Goal: Understand process/instructions: Learn about a topic

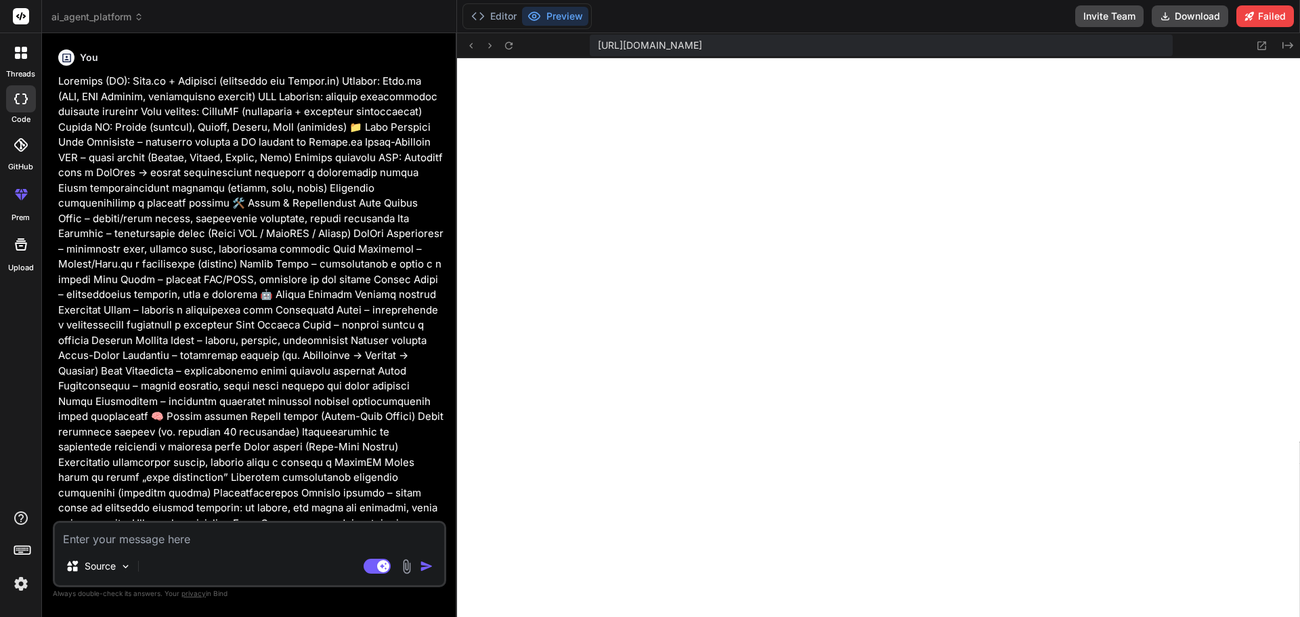
scroll to position [2662, 0]
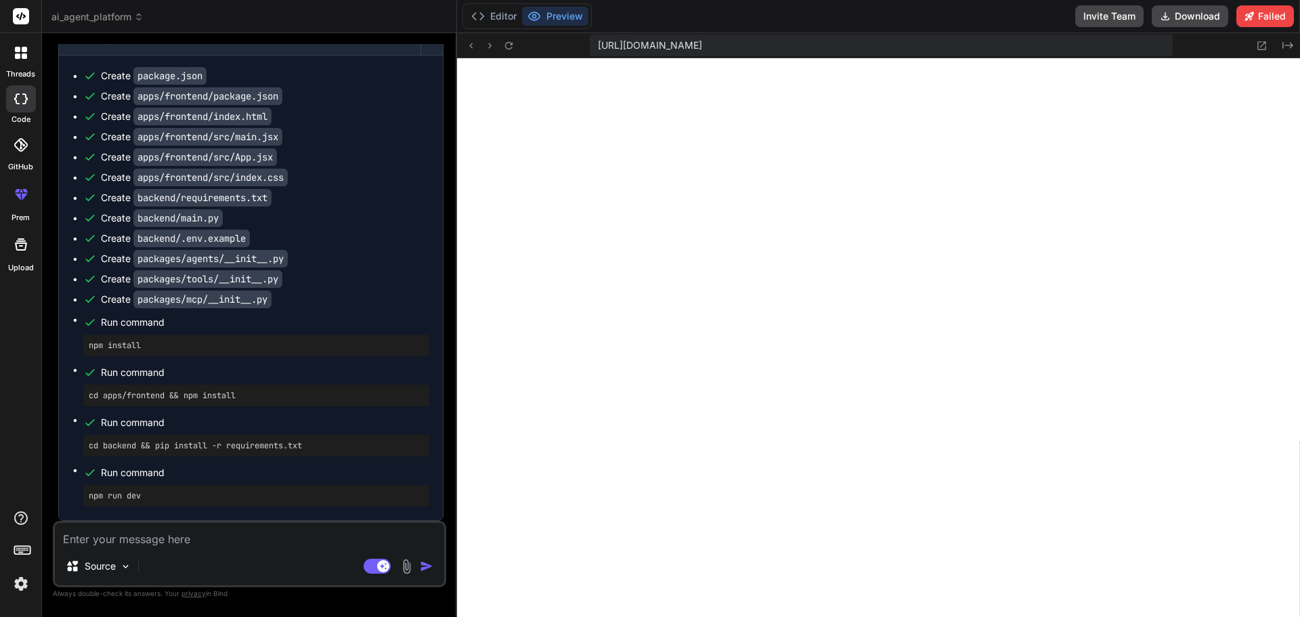
paste textarea "Loremips dol Sitam ConSecte adi e seddoe temporincid utlaboreet: dolor://magnaa…"
type textarea "Loremips dol Sitam ConSecte adi e seddoe temporincid utlaboreet: dolor://magnaa…"
type textarea "x"
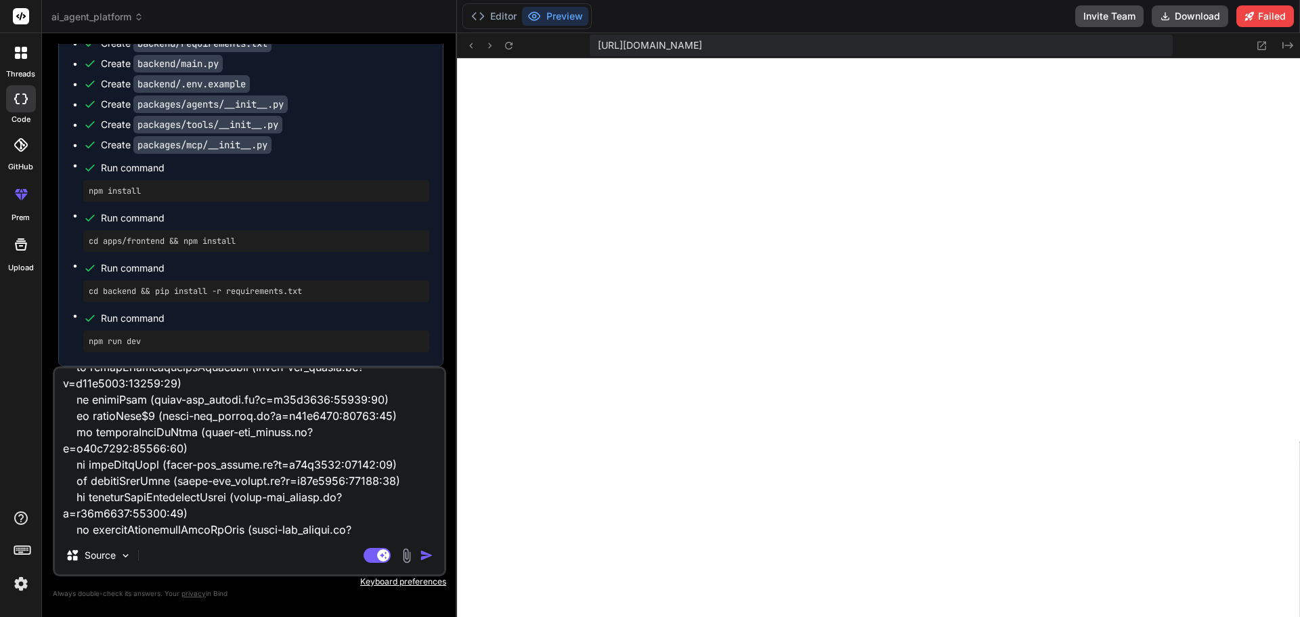
type textarea "Loremips dol Sitam ConSecte adi e seddoe temporincid utlaboreet: dolor://magnaa…"
click at [425, 557] on img "button" at bounding box center [427, 555] width 14 height 14
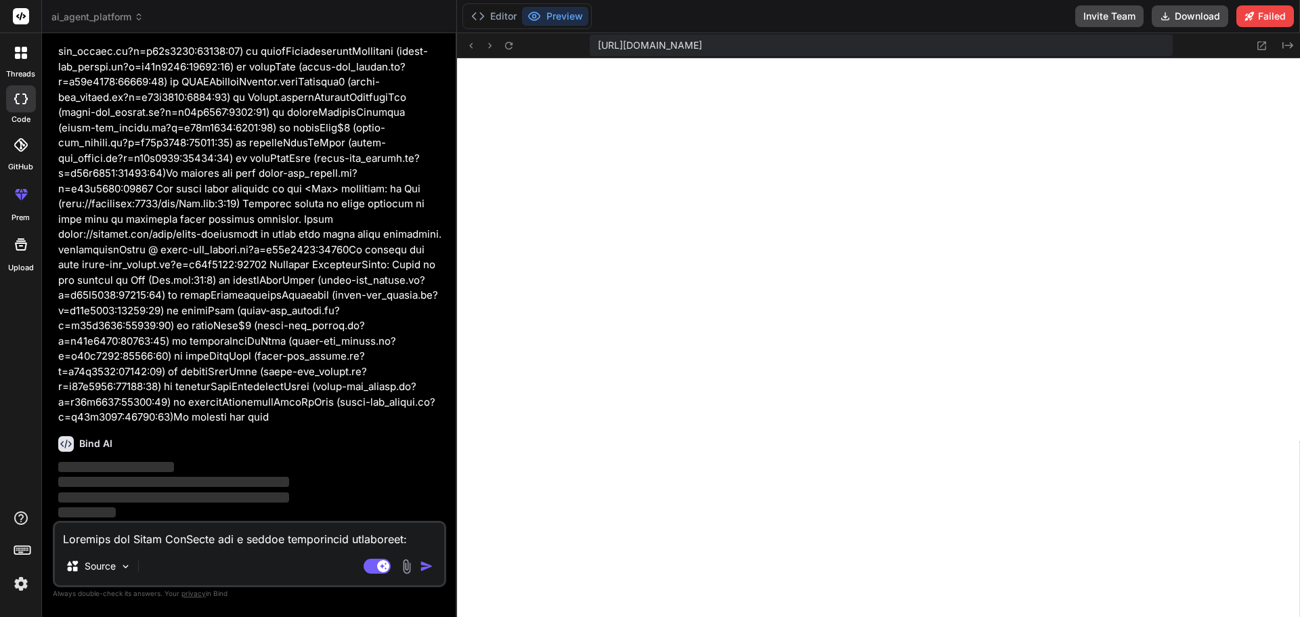
scroll to position [8565, 0]
click at [495, 18] on button "Editor" at bounding box center [494, 16] width 56 height 19
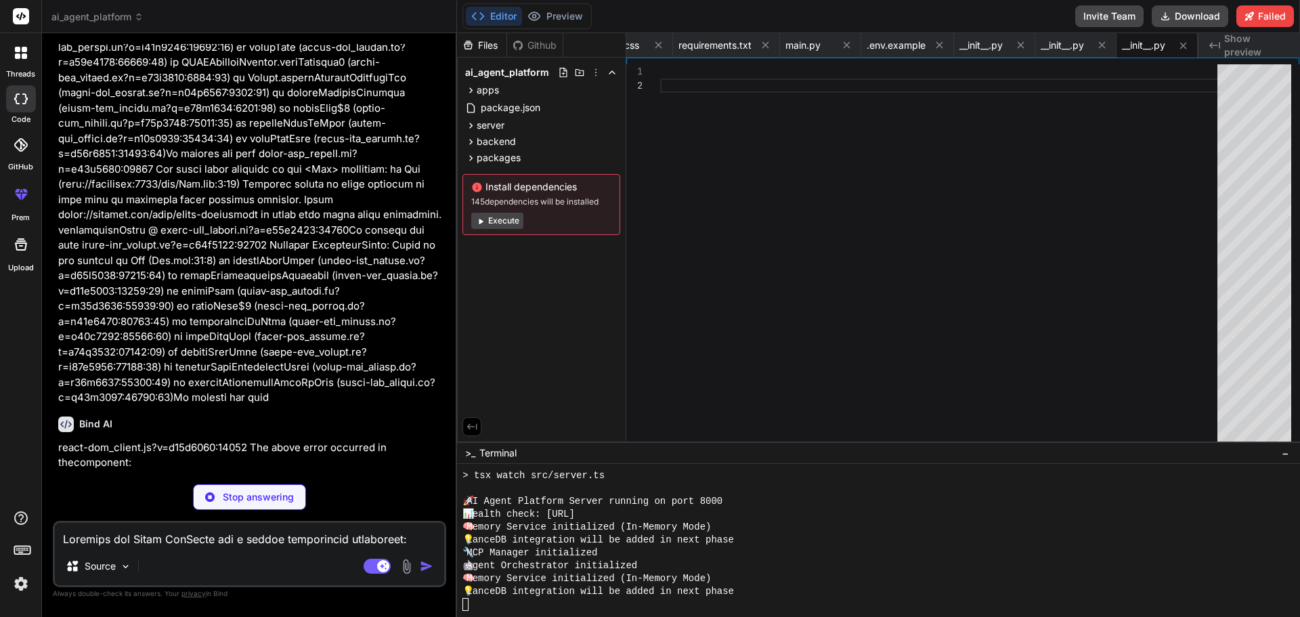
scroll to position [8537, 0]
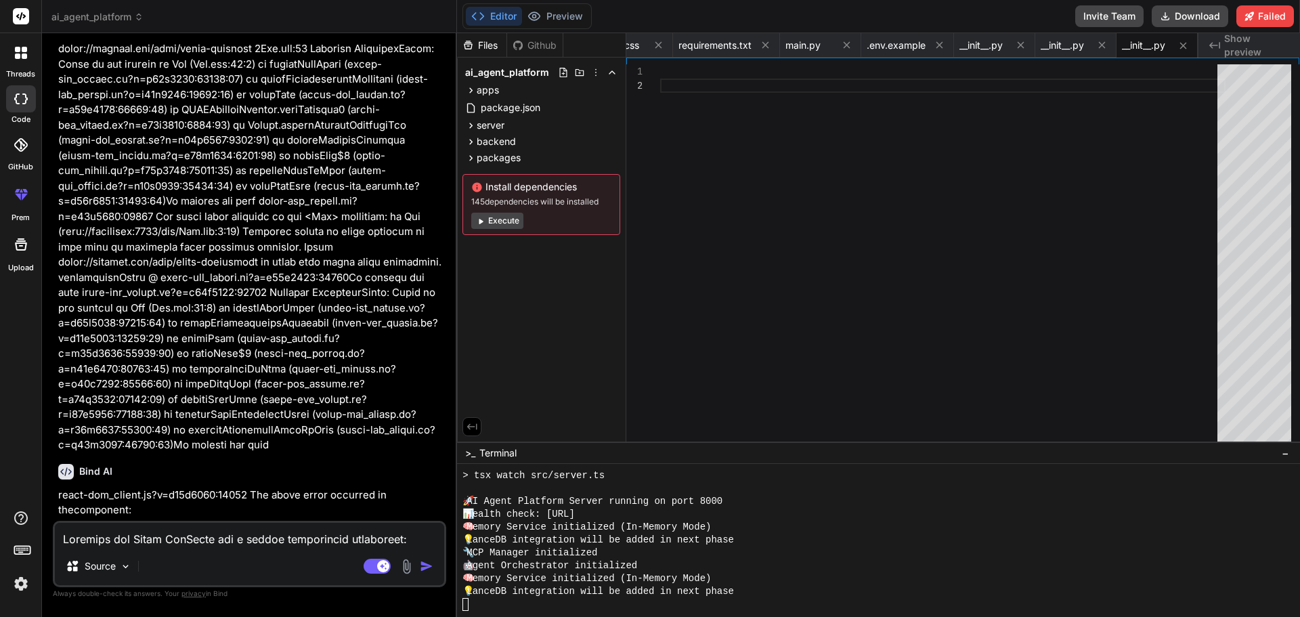
type textarea "x"
click at [569, 16] on button "Preview" at bounding box center [555, 16] width 66 height 19
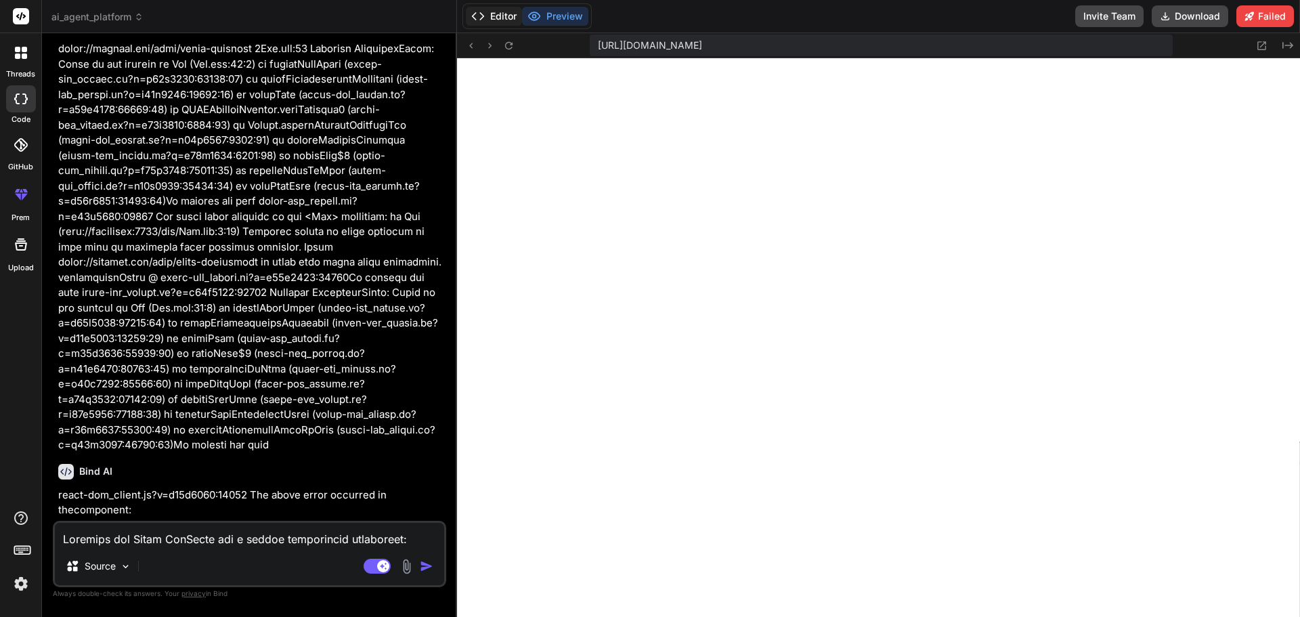
click at [501, 18] on button "Editor" at bounding box center [494, 16] width 56 height 19
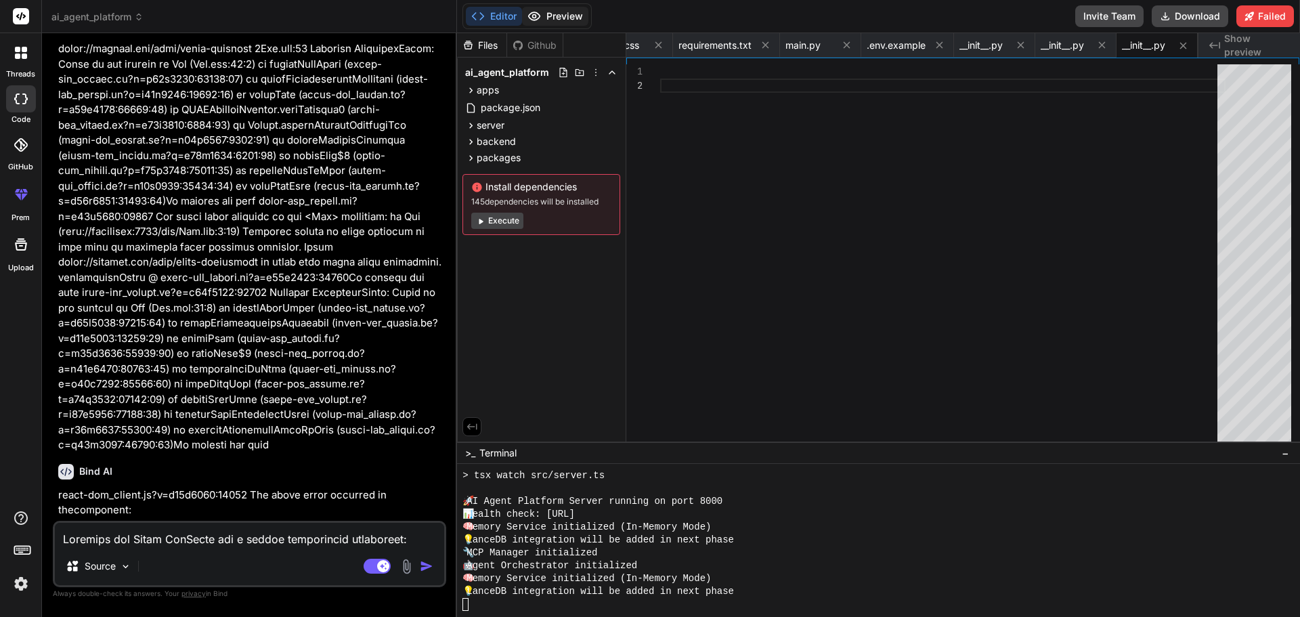
click at [548, 14] on button "Preview" at bounding box center [555, 16] width 66 height 19
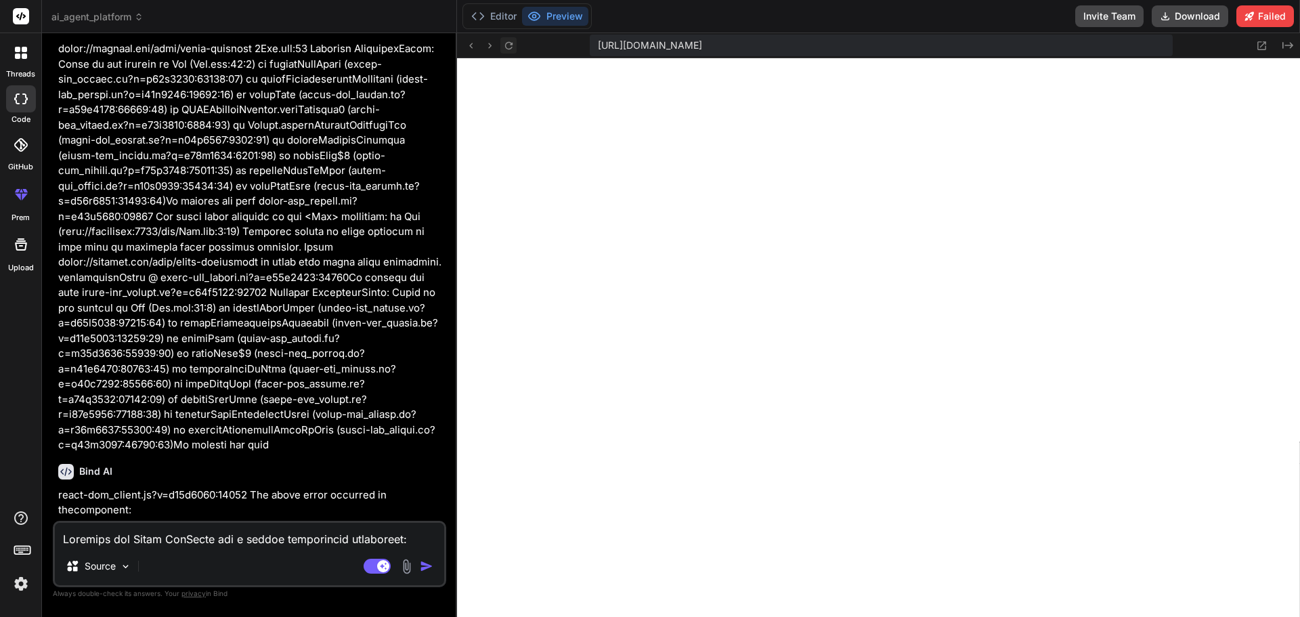
click at [512, 46] on icon at bounding box center [509, 46] width 12 height 12
click at [504, 18] on button "Editor" at bounding box center [494, 16] width 56 height 19
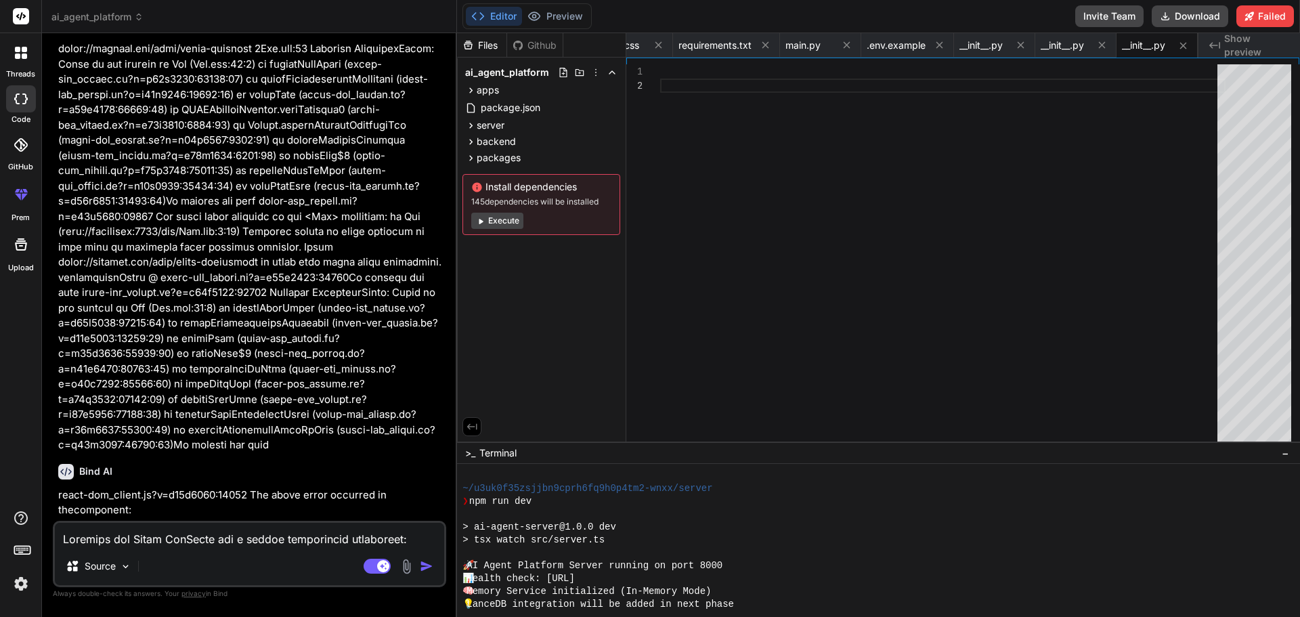
scroll to position [2595, 0]
drag, startPoint x: 672, startPoint y: 576, endPoint x: 554, endPoint y: 581, distance: 117.9
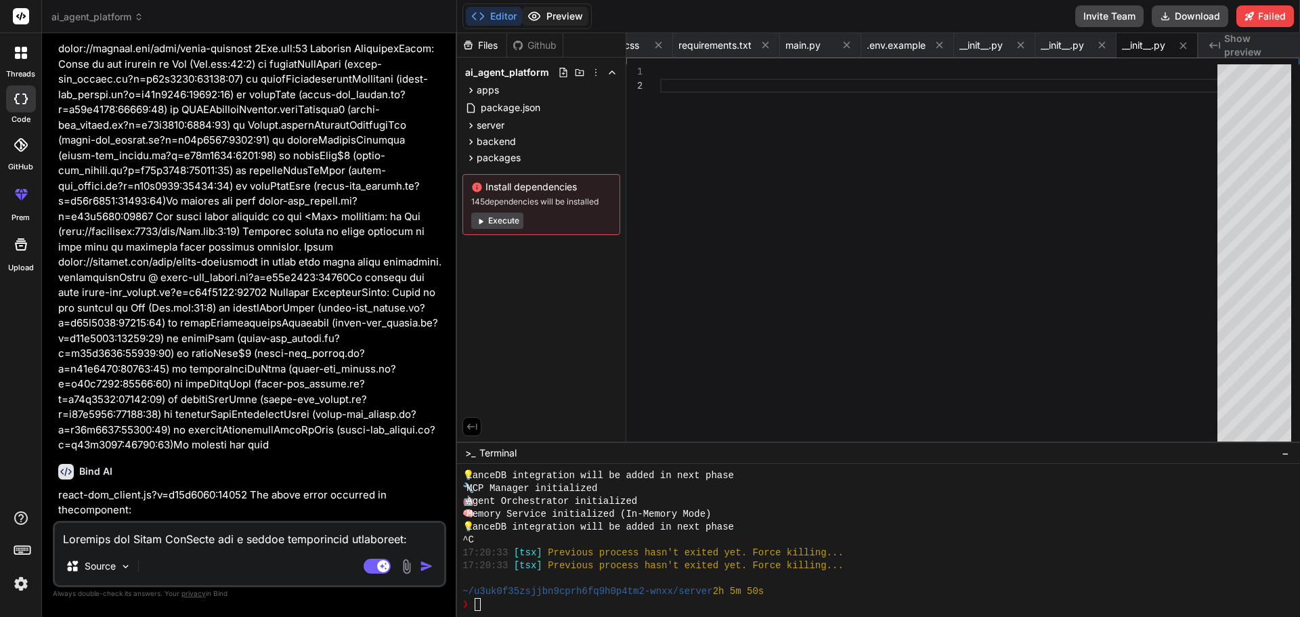
click at [569, 16] on button "Preview" at bounding box center [555, 16] width 66 height 19
click at [85, 544] on textarea at bounding box center [249, 535] width 389 height 24
type textarea "n"
type textarea "x"
type textarea "ni"
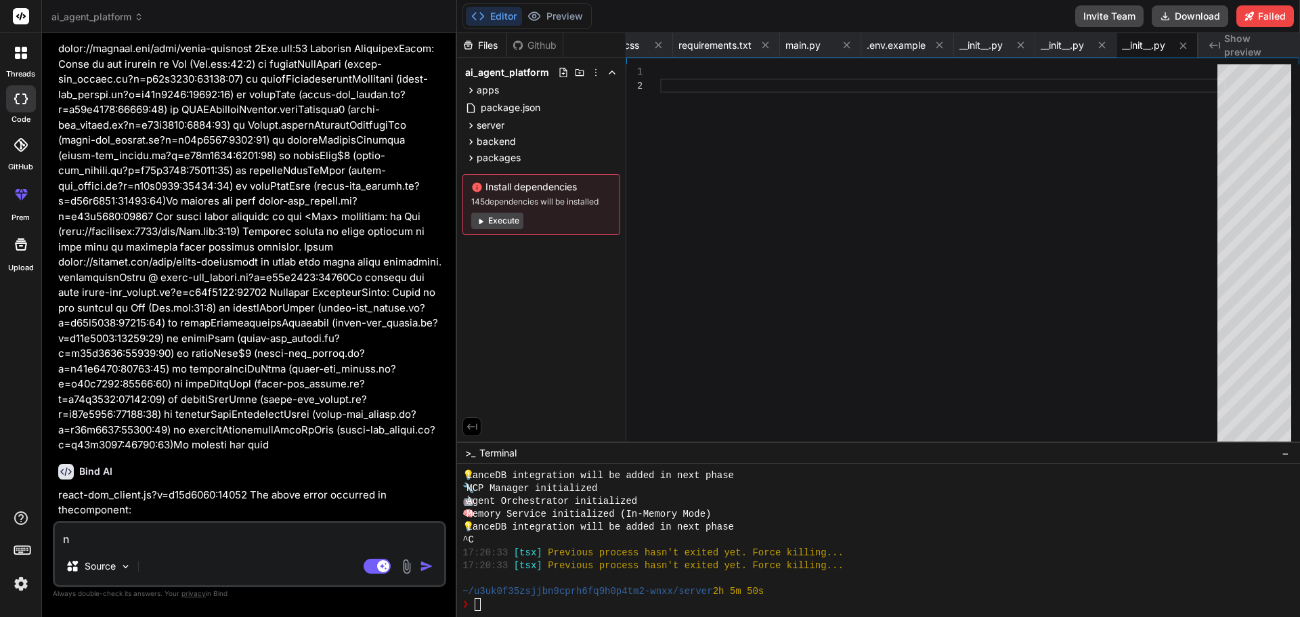
type textarea "x"
type textarea "nie"
type textarea "x"
type textarea "nie"
type textarea "x"
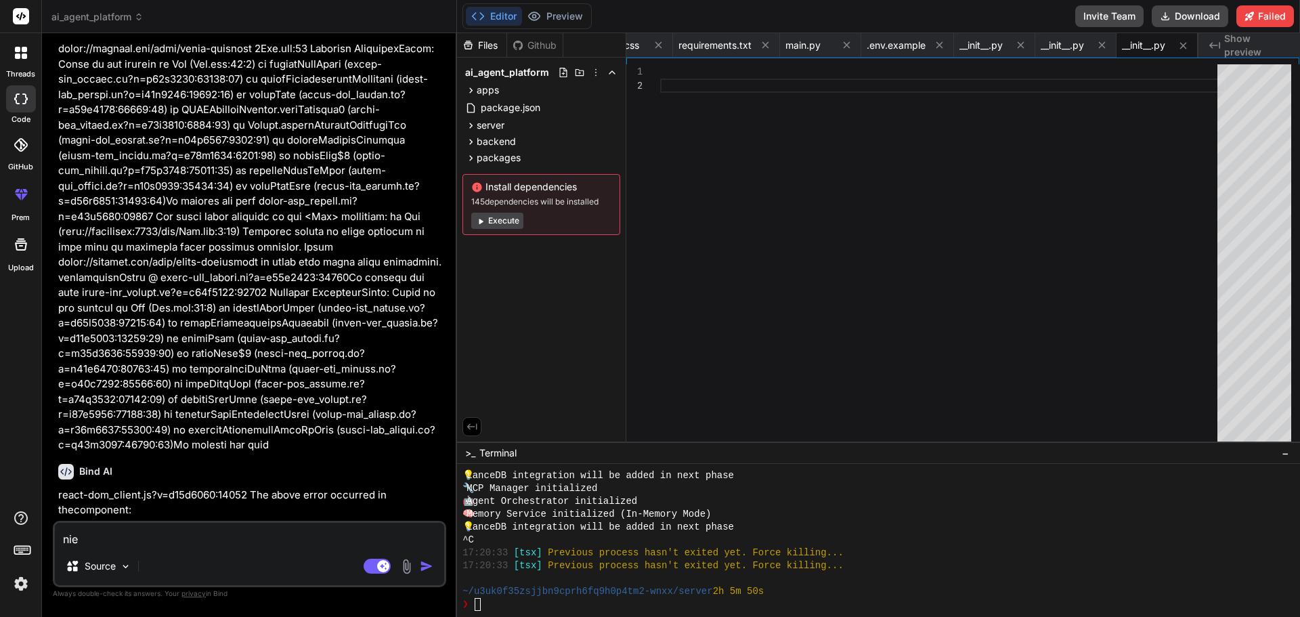
type textarea "nie d"
type textarea "x"
type textarea "nie dz"
type textarea "x"
type textarea "nie dzi"
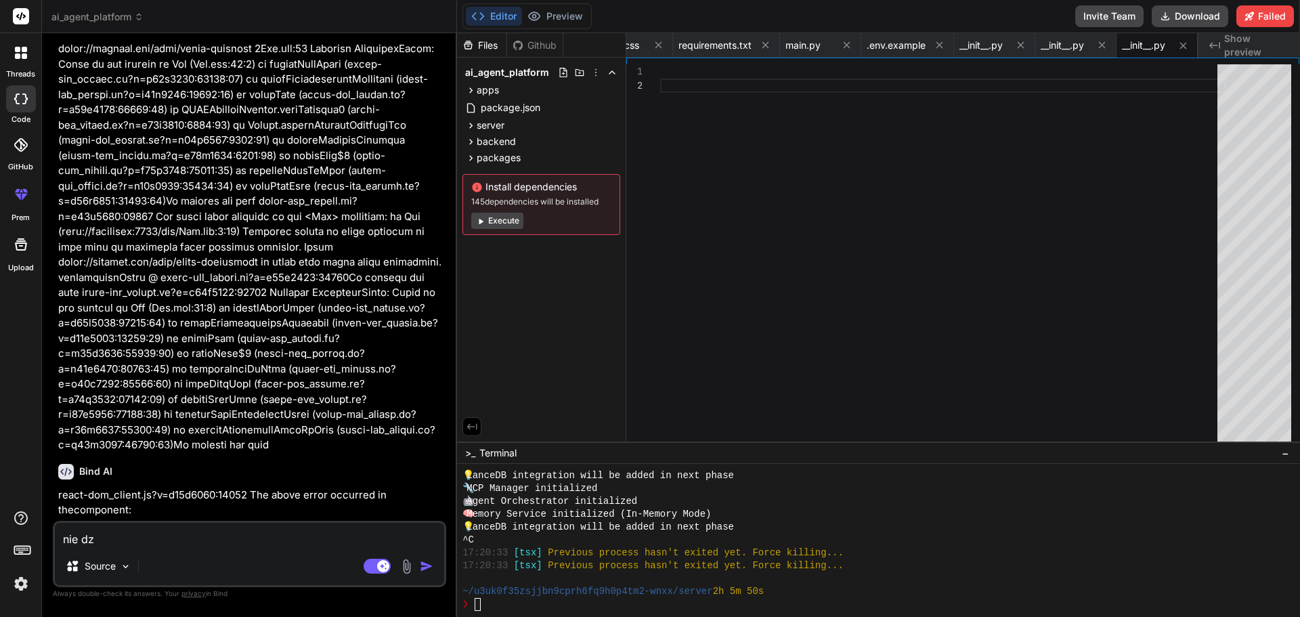
type textarea "x"
type textarea "nie dzia"
type textarea "x"
type textarea "nie dzial"
type textarea "x"
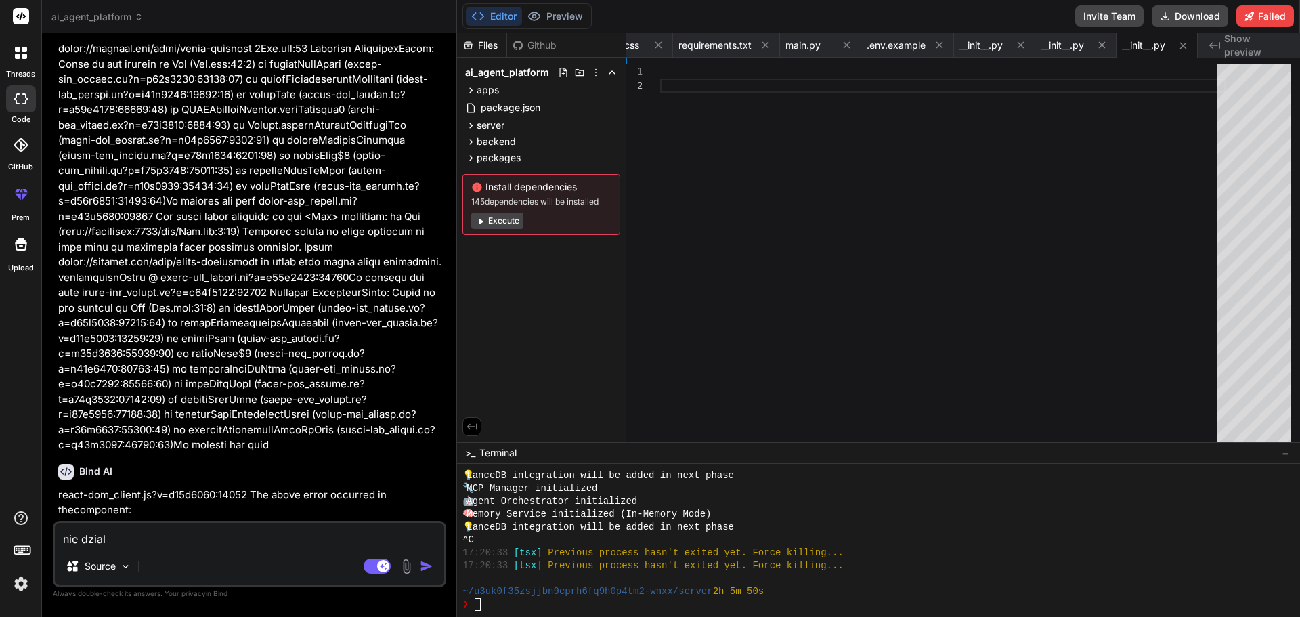
type textarea "nie dziala"
type textarea "x"
type textarea "nie dziala"
type textarea "x"
type textarea "nie dziala c"
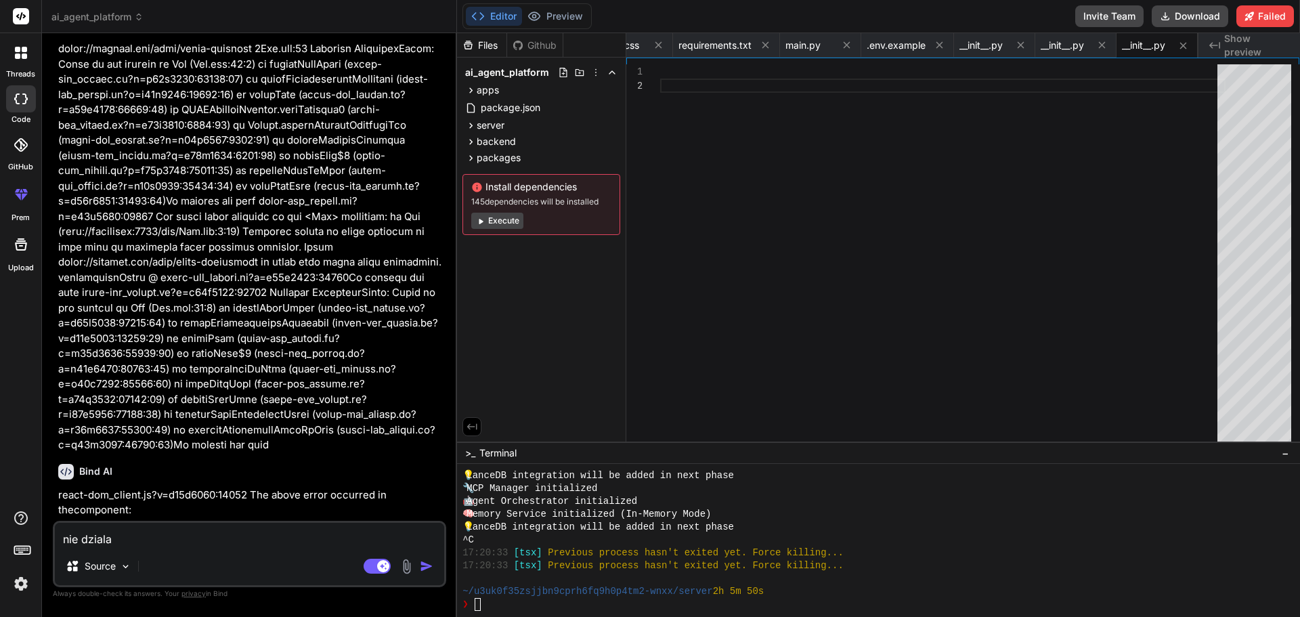
type textarea "x"
type textarea "nie dziala cz"
type textarea "x"
type textarea "nie dziala czy"
type textarea "x"
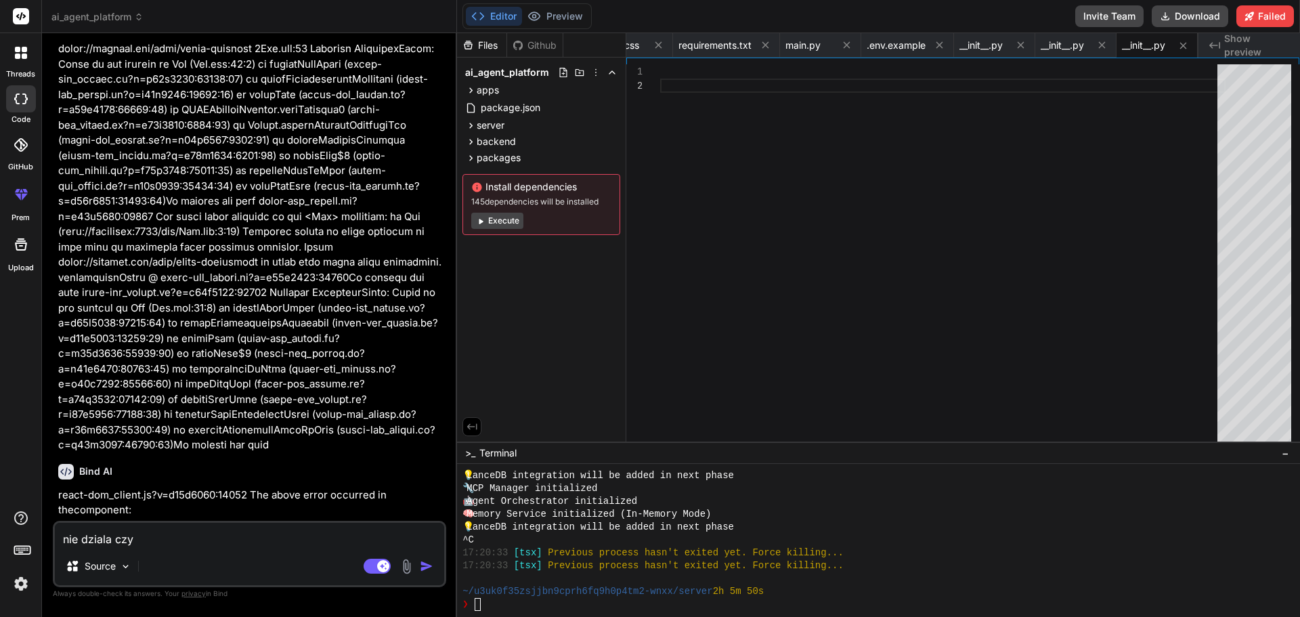
type textarea "nie dziala czys"
type textarea "x"
type textarea "nie dziala czyst"
type textarea "x"
type textarea "nie dziala czysta"
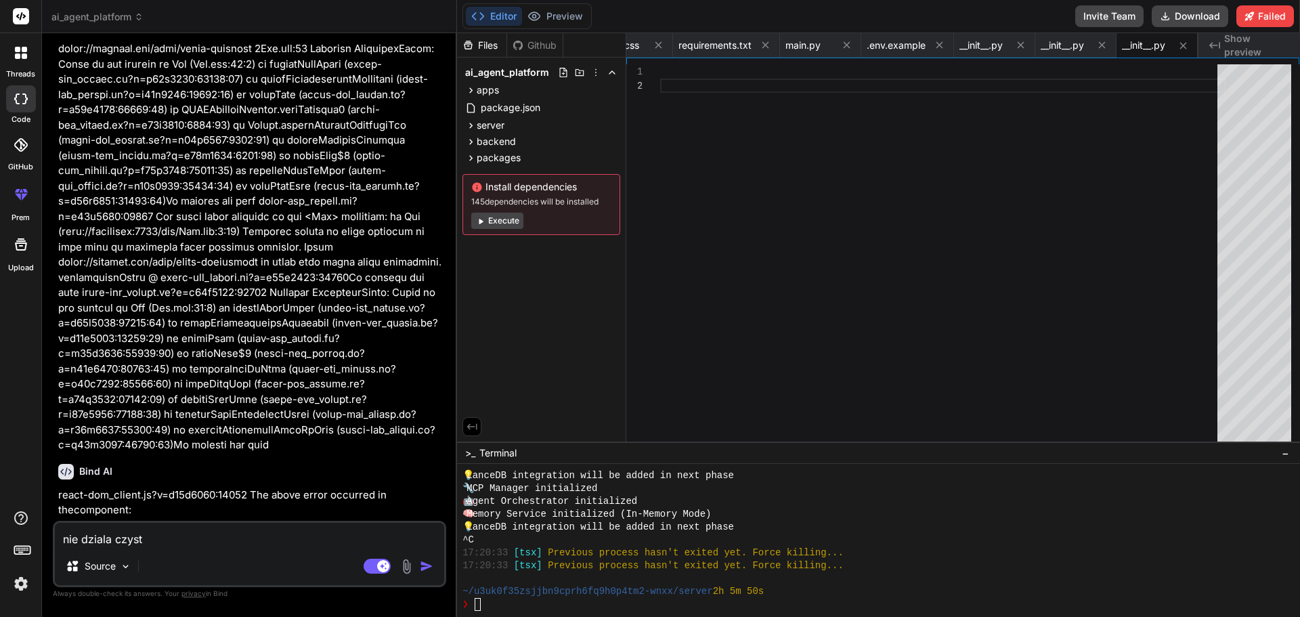
type textarea "x"
type textarea "nie dziala czysta"
type textarea "x"
type textarea "nie dziala czysta s"
type textarea "x"
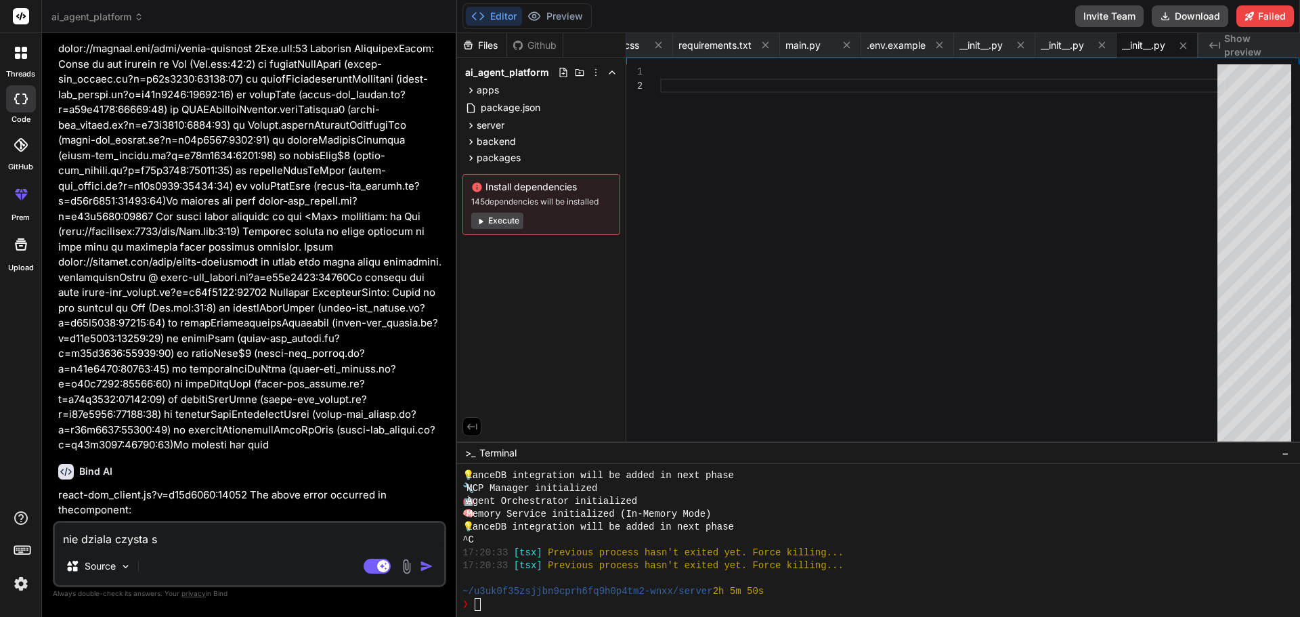
type textarea "nie dziala czysta st"
type textarea "x"
type textarea "nie dziala czysta str"
type textarea "x"
type textarea "nie dziala czysta stro"
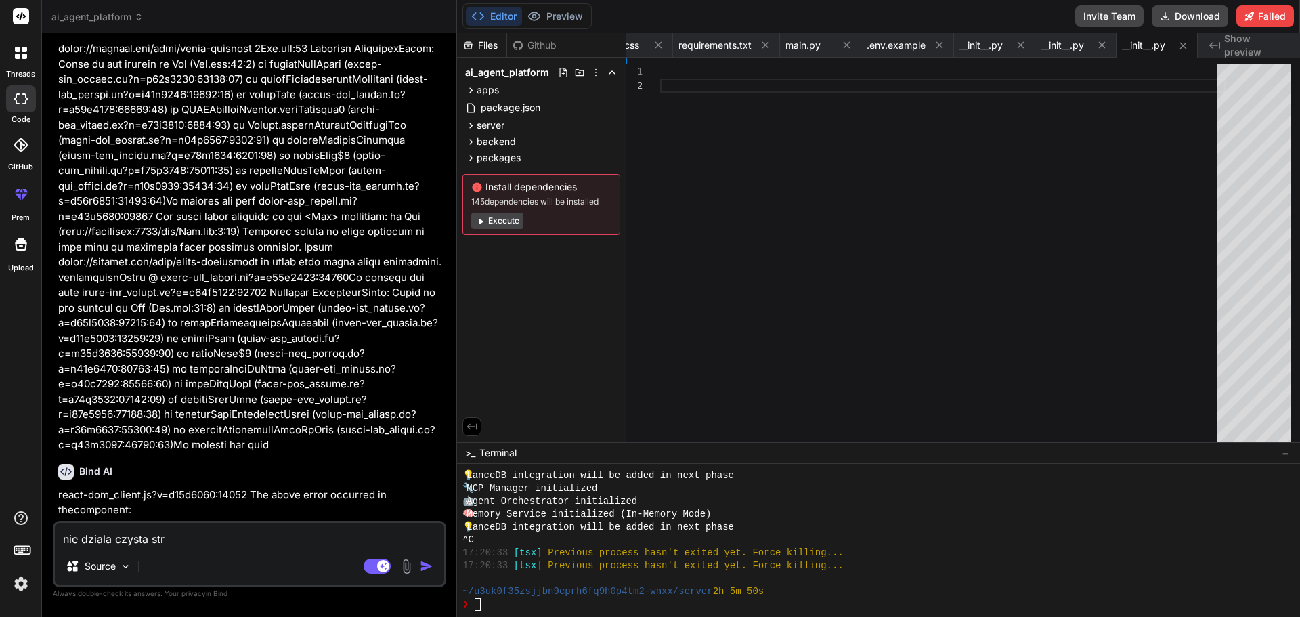
type textarea "x"
type textarea "nie dziala czysta stron"
type textarea "x"
type textarea "nie dziala czysta strona"
type textarea "x"
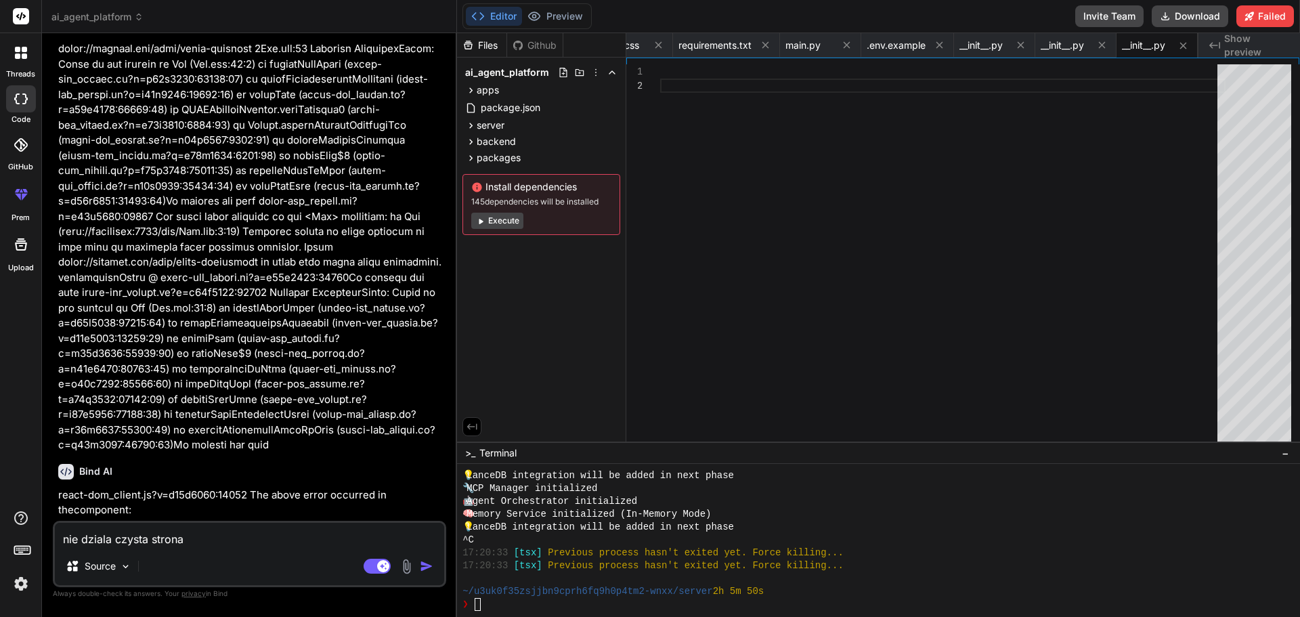
type textarea "nie dziala czysta strona"
type textarea "x"
type textarea "nie dziala czysta strona n"
type textarea "x"
type textarea "nie dziala czysta strona ni"
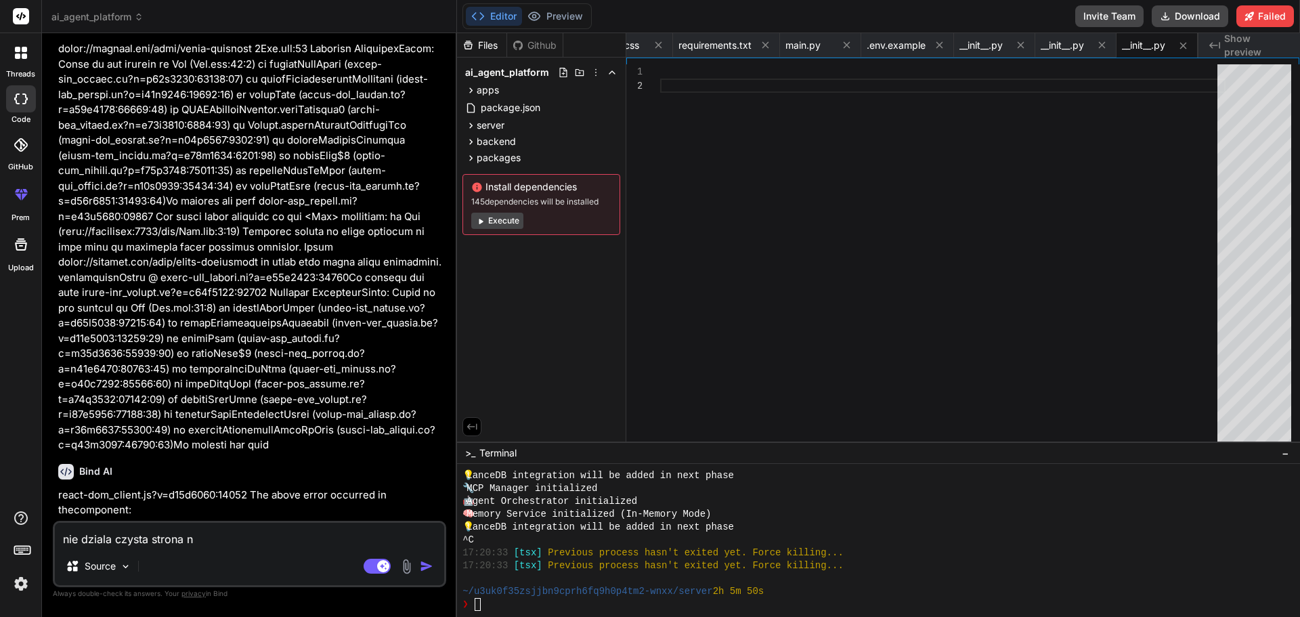
type textarea "x"
type textarea "nie dziala czysta strona nic"
type textarea "x"
type textarea "nie dziala czysta strona nic"
type textarea "x"
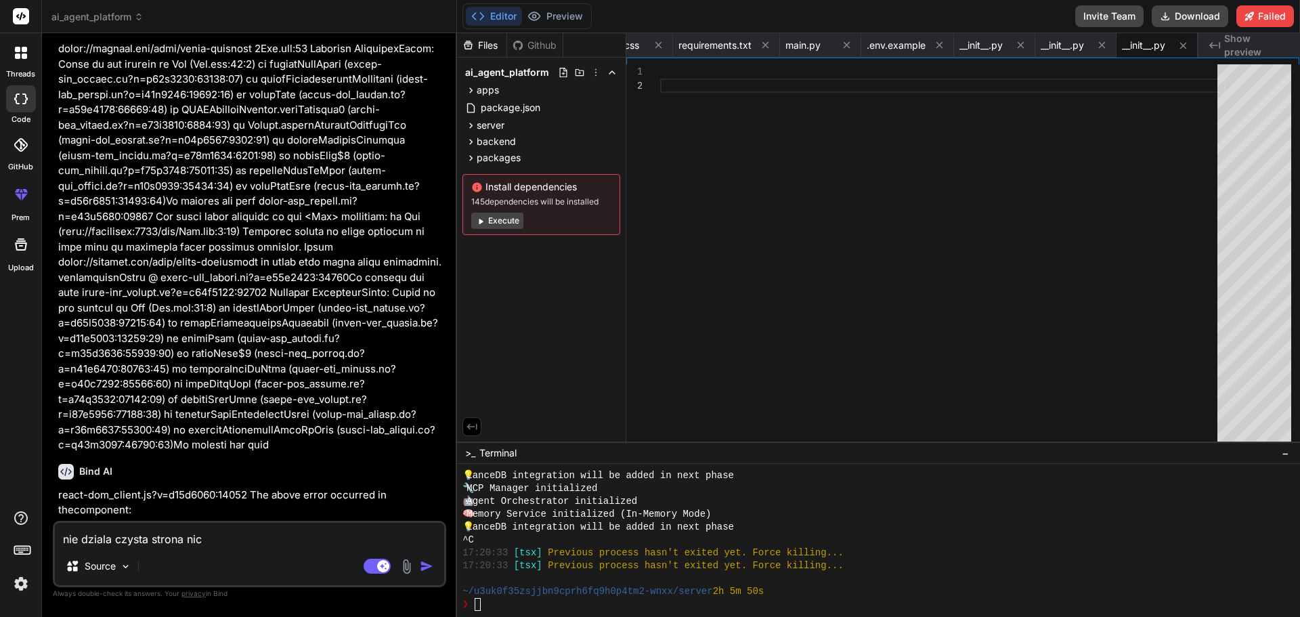
type textarea "nie dziala czysta strona nic s"
type textarea "x"
type textarea "nie dziala czysta strona nic si"
type textarea "x"
type textarea "nie dziala czysta strona nic sie"
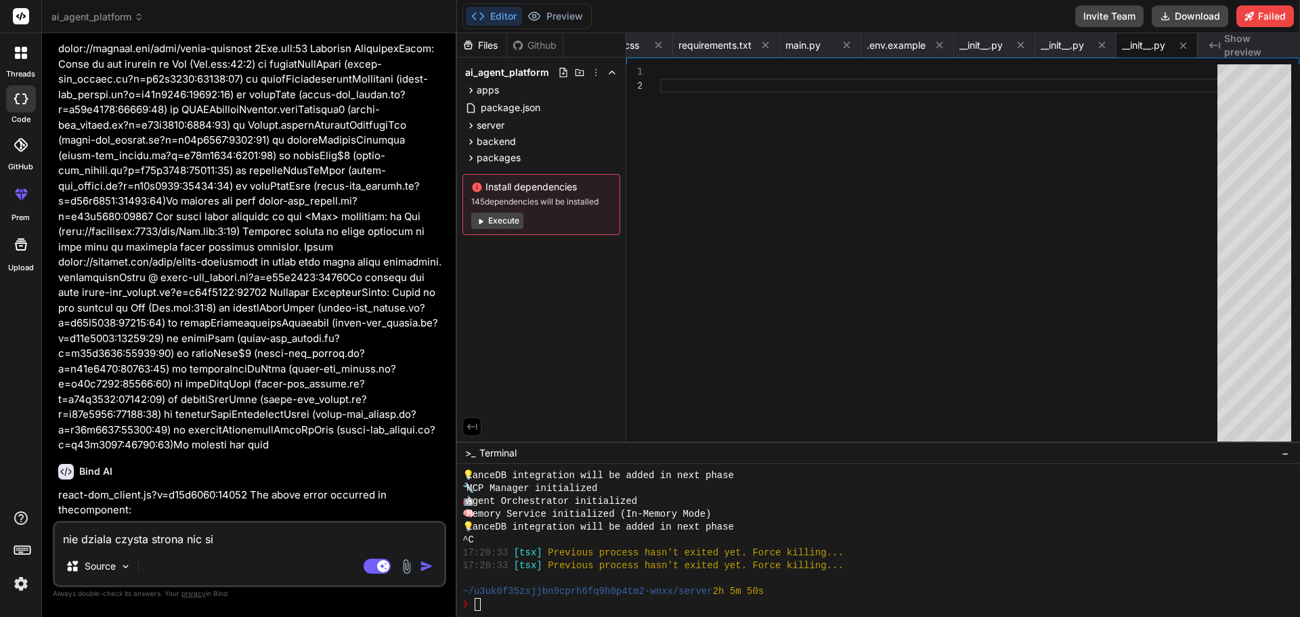
type textarea "x"
type textarea "nie dziala czysta strona nic sie"
type textarea "x"
type textarea "nie dziala czysta strona nic sie n"
type textarea "x"
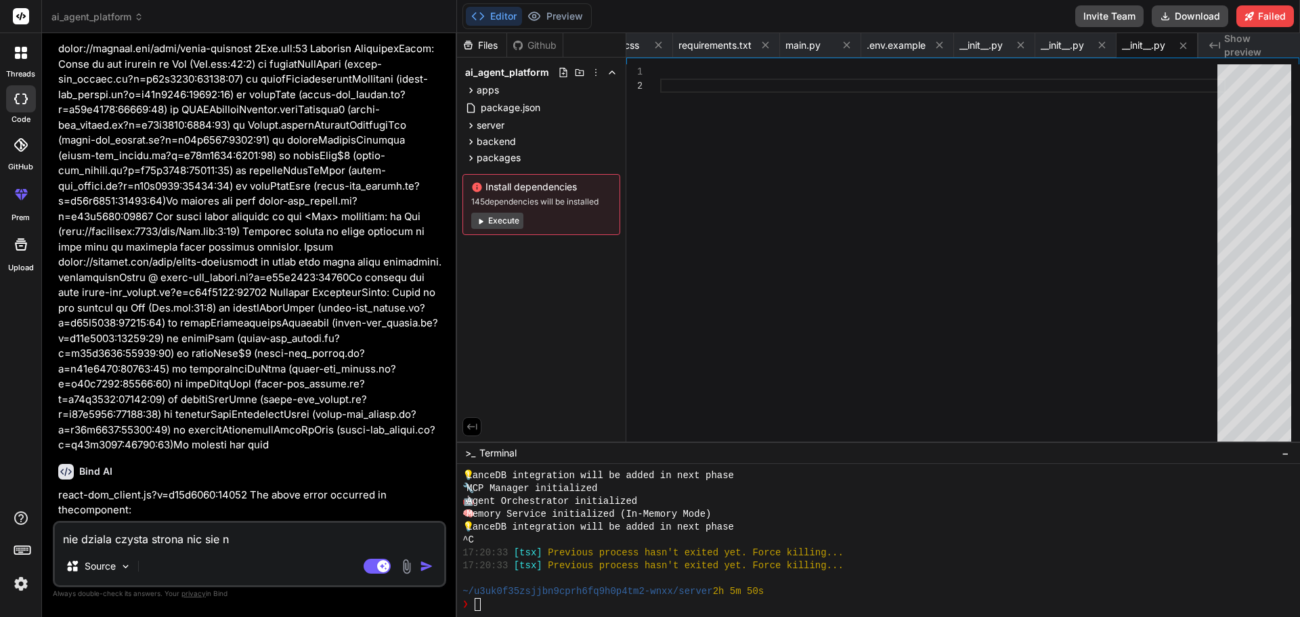
type textarea "nie dziala czysta strona nic sie ni"
type textarea "x"
type textarea "nie dziala czysta strona nic sie nie"
type textarea "x"
type textarea "nie dziala czysta strona nic sie nie"
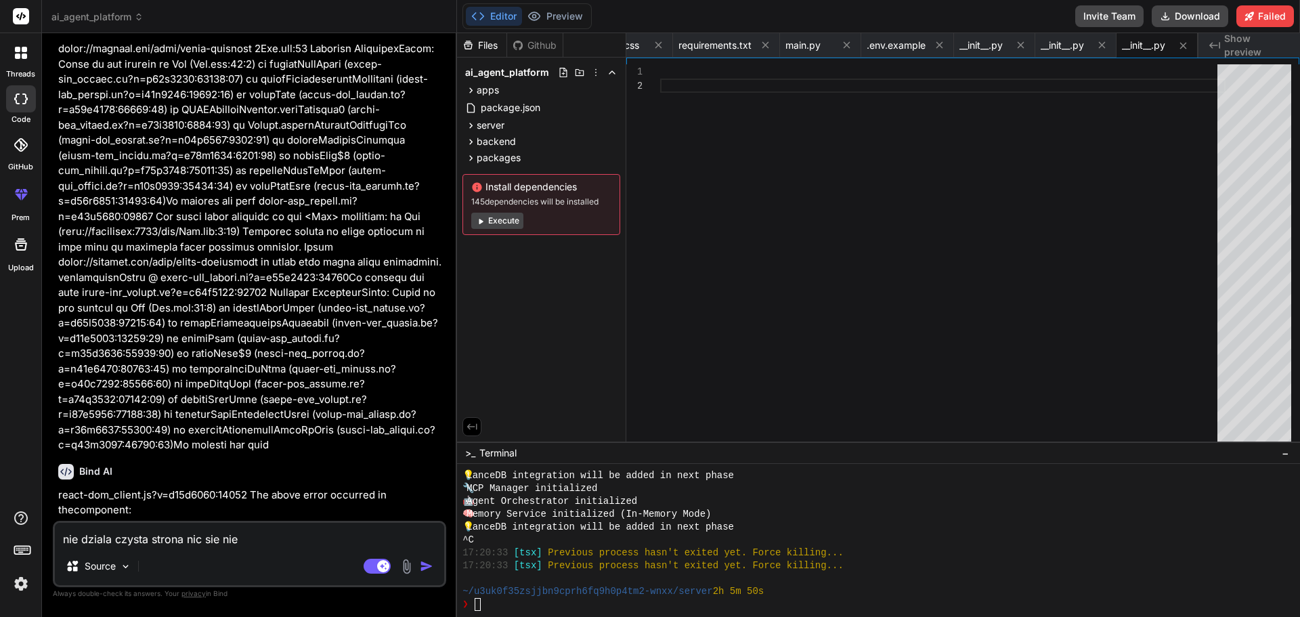
type textarea "x"
type textarea "nie dziala czysta strona nic sie nie w"
type textarea "x"
type textarea "nie dziala czysta strona nic sie nie wy"
type textarea "x"
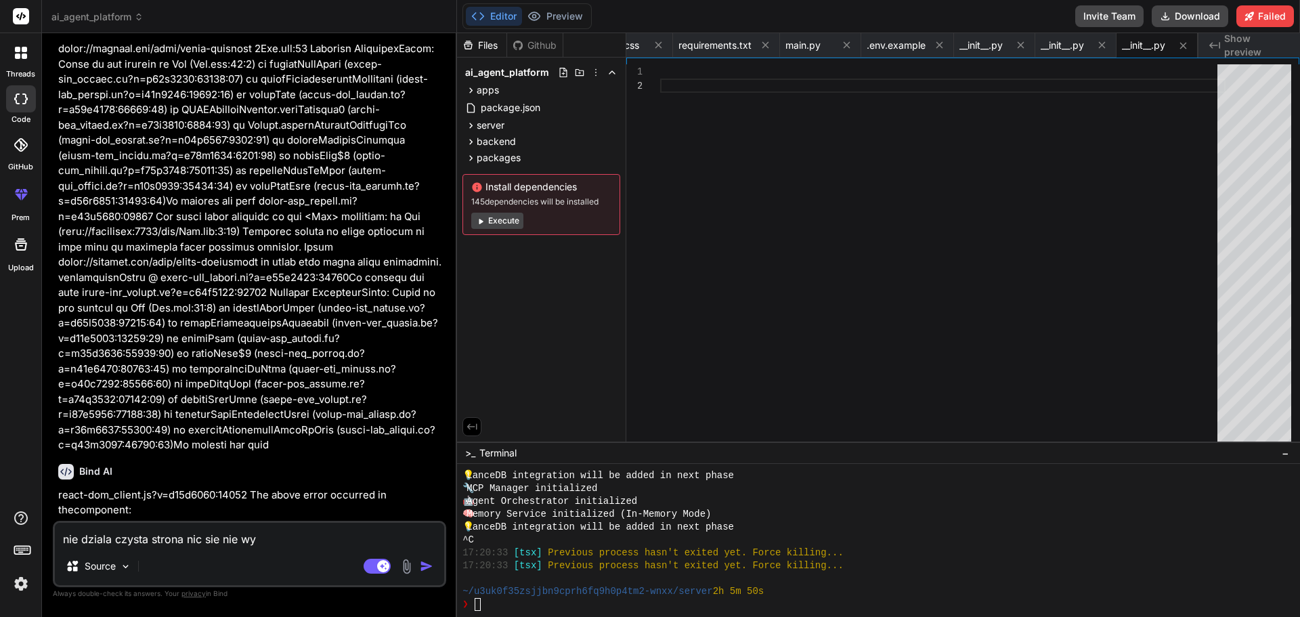
type textarea "nie dziala czysta strona nic sie nie wys"
type textarea "x"
type textarea "nie dziala czysta strona nic sie nie wysw"
type textarea "x"
type textarea "nie dziala czysta strona nic sie nie wyswi"
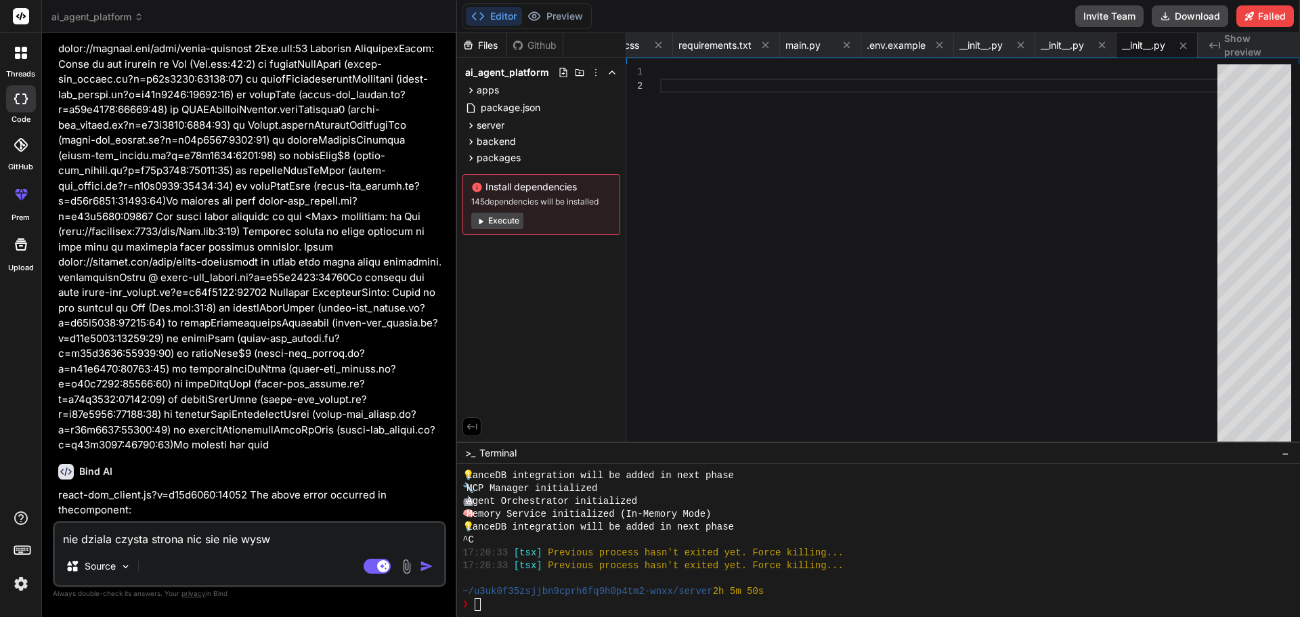
type textarea "x"
type textarea "nie dziala czysta strona nic sie nie wyswie"
type textarea "x"
type textarea "nie dziala czysta strona nic sie nie wyswiet"
type textarea "x"
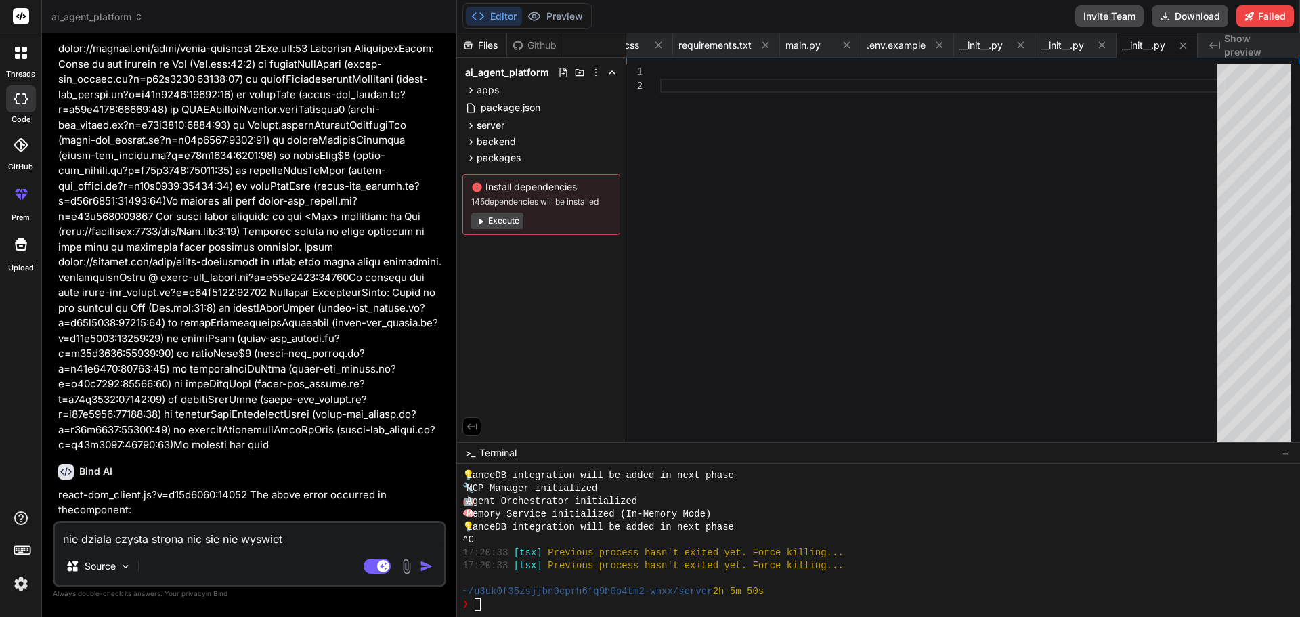
type textarea "nie dziala czysta strona nic sie nie wyswietl"
type textarea "x"
type textarea "nie dziala czysta strona nic sie nie wyswietla"
type textarea "x"
type textarea "nie dziala czysta strona nic sie nie wyswietla"
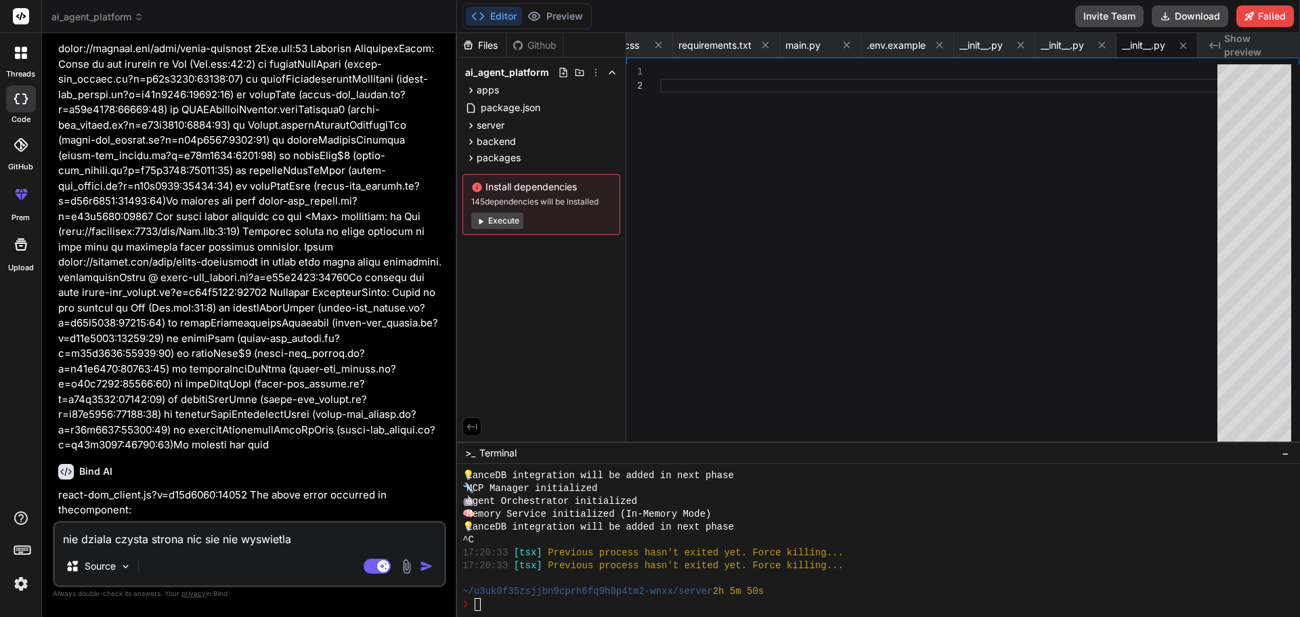
click at [422, 568] on img "button" at bounding box center [427, 566] width 14 height 14
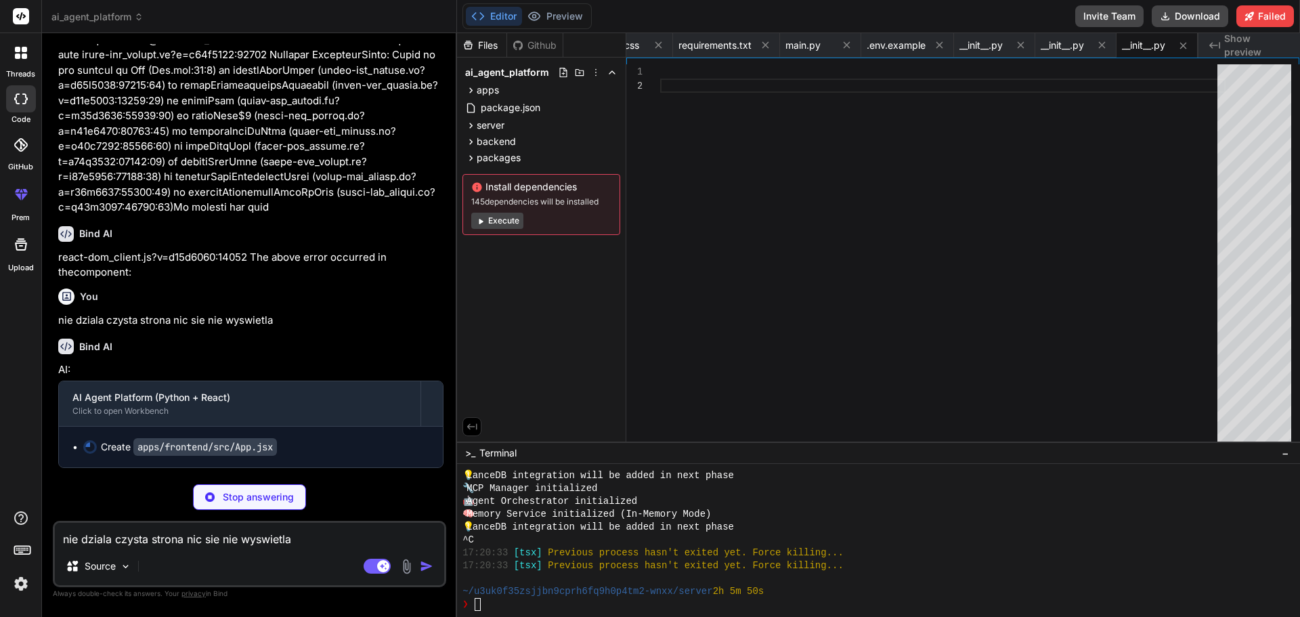
scroll to position [8775, 0]
type textarea "x"
type textarea "To jest podstawowy frontend. W kolejnych krokach rozbudujemy go o interfejs cza…"
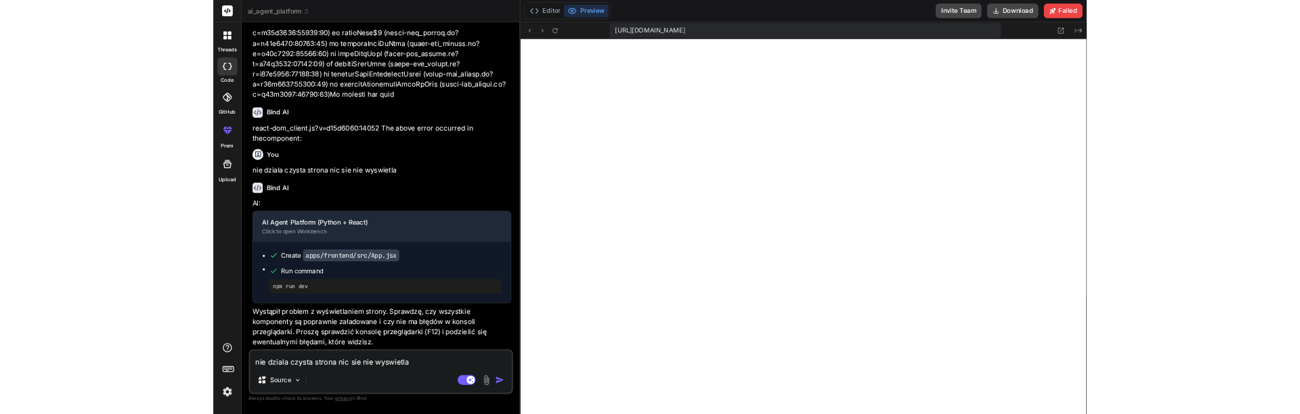
scroll to position [8841, 0]
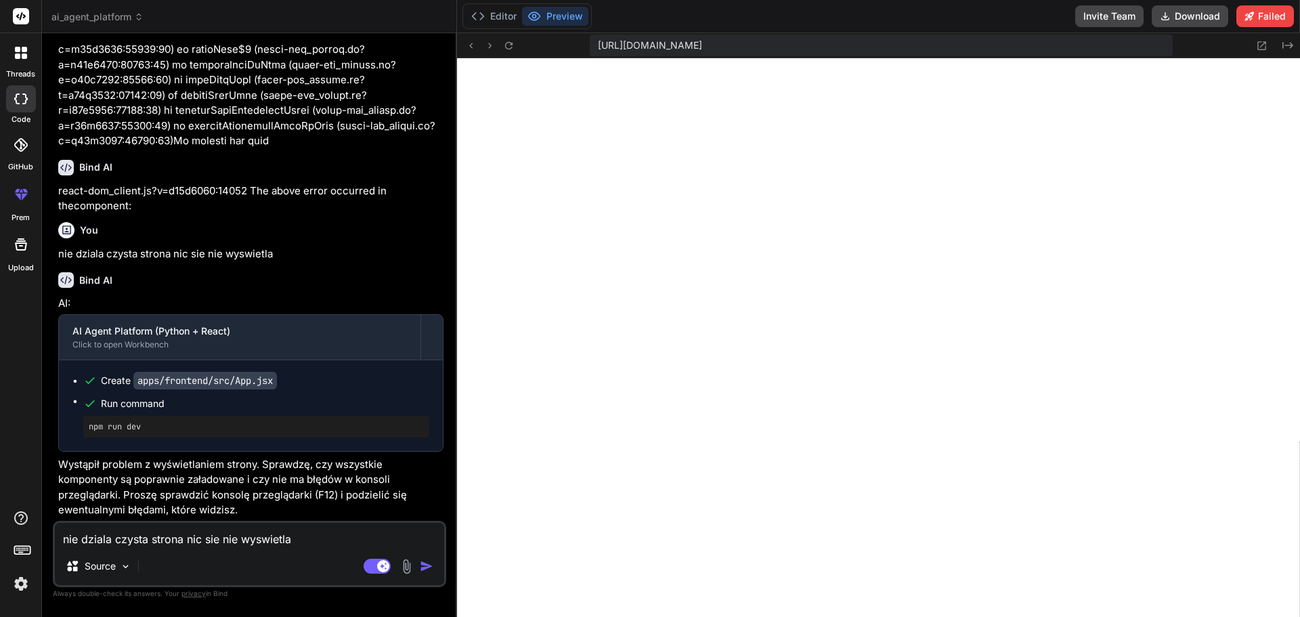
type textarea "x"
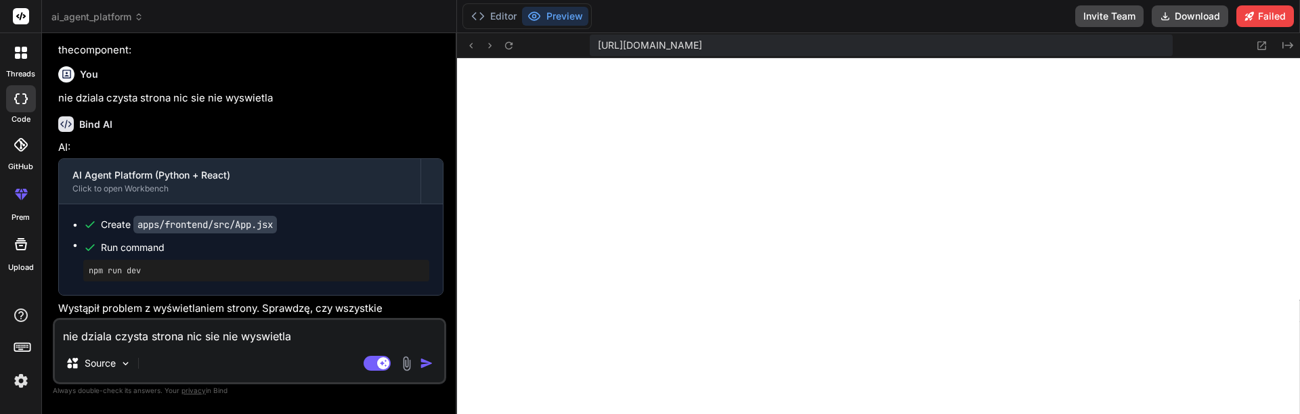
click at [81, 332] on textarea "nie dziala czysta strona nic sie nie wyswietla" at bounding box center [249, 332] width 389 height 24
paste textarea "pm run dev final 7134-bc671e832d5efcfd.js:1 true 'll' false 7134-bc671e832d5efc…"
type textarea "npm run dev final 7134-bc671e832d5efcfd.js:1 true 'll' false 7134-bc671e832d5ef…"
type textarea "x"
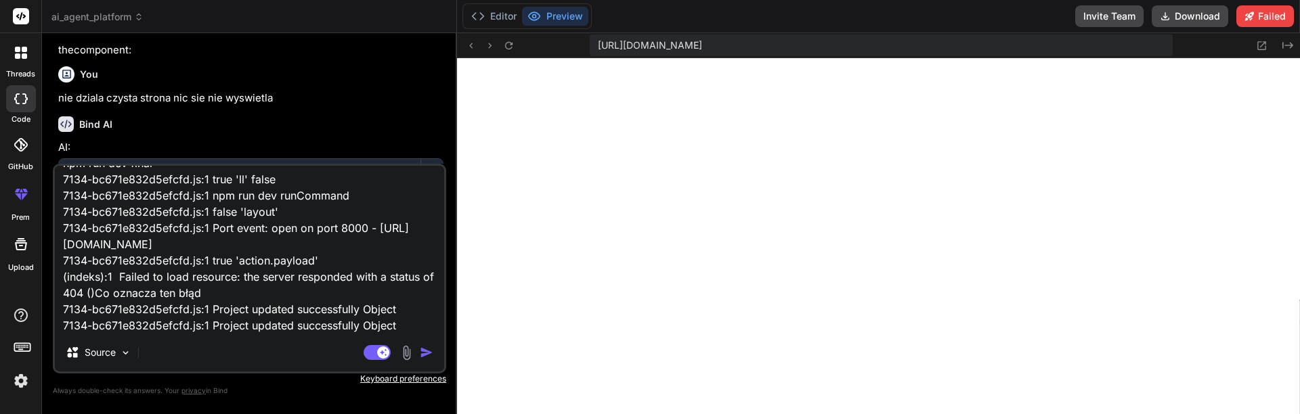
type textarea "npm run dev final 7134-bc671e832d5efcfd.js:1 true 'll' false 7134-bc671e832d5ef…"
click at [428, 354] on img "button" at bounding box center [427, 353] width 14 height 14
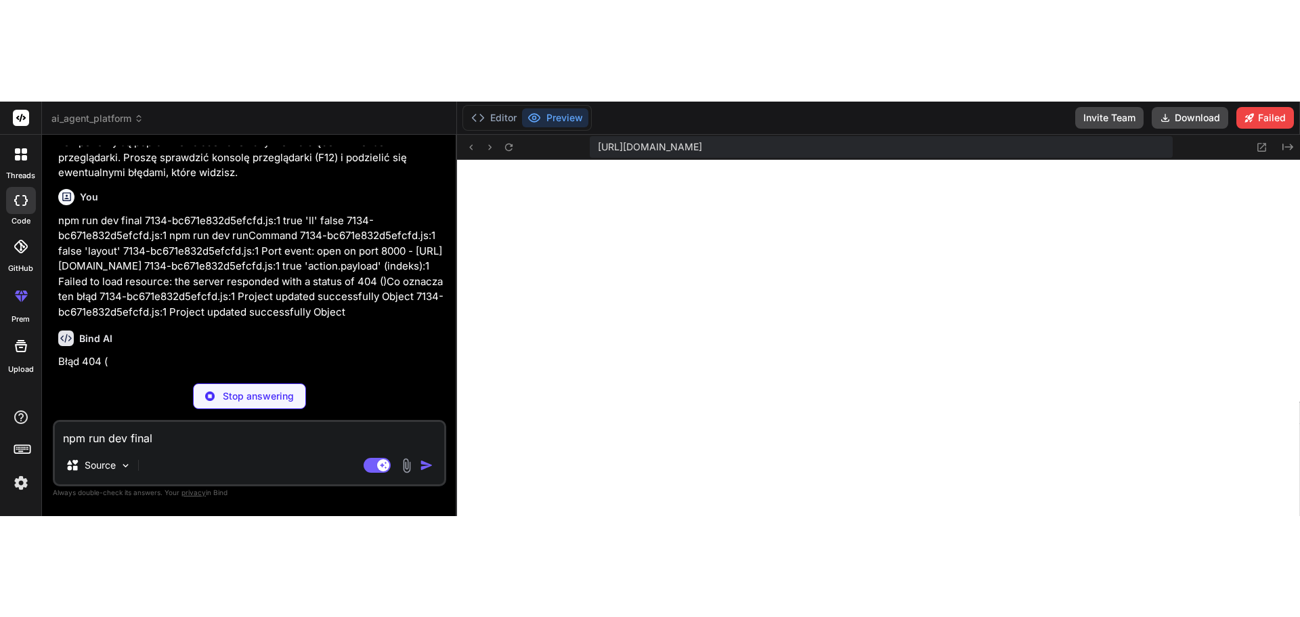
scroll to position [9290, 0]
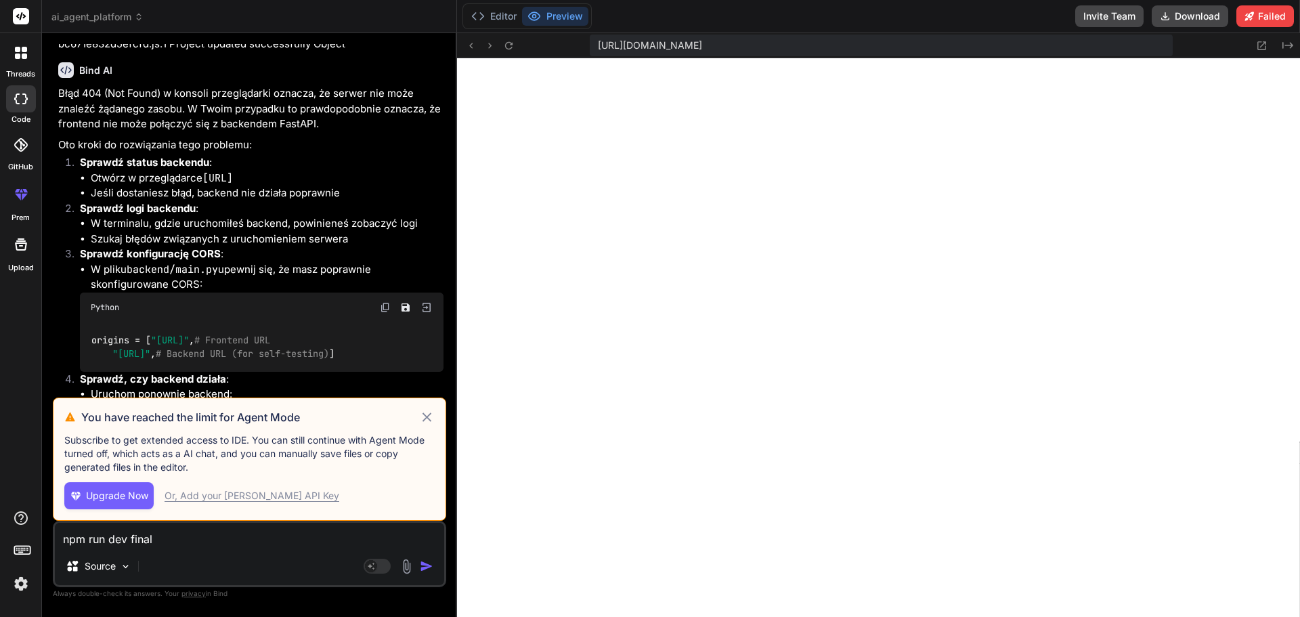
click at [428, 414] on icon at bounding box center [427, 417] width 16 height 16
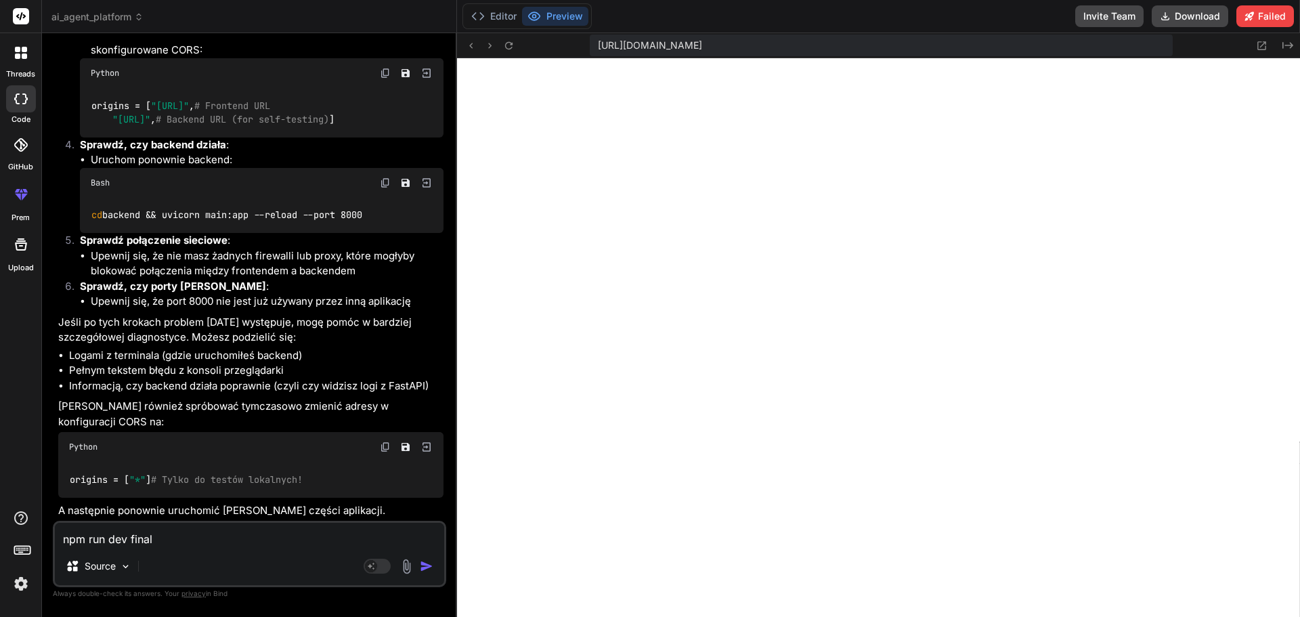
scroll to position [9734, 0]
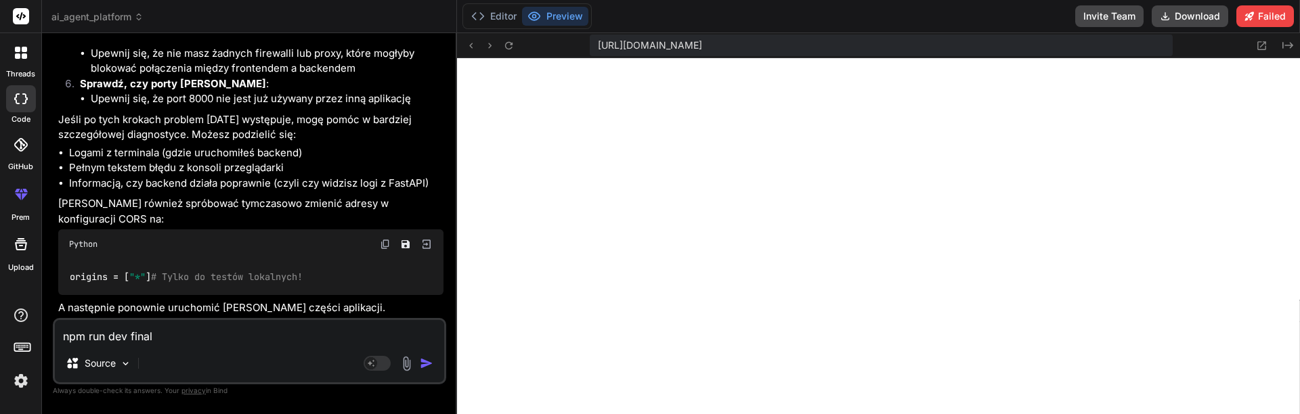
type textarea "x"
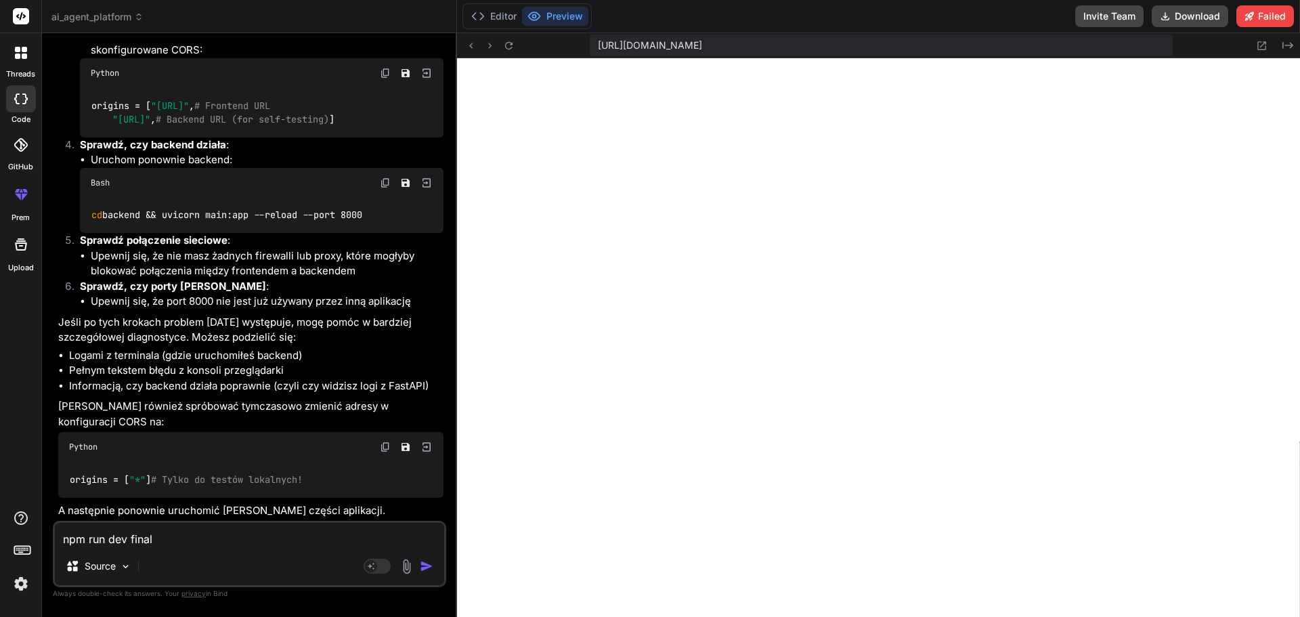
paste textarea "ull 'inside' 7134-bc671e832d5efcfd.js:1 null 'final' 7134-bc671e832d5efcfd.js:1…"
type textarea "null 'inside' 7134-bc671e832d5efcfd.js:1 null 'final' 7134-bc671e832d5efcfd.js:…"
type textarea "x"
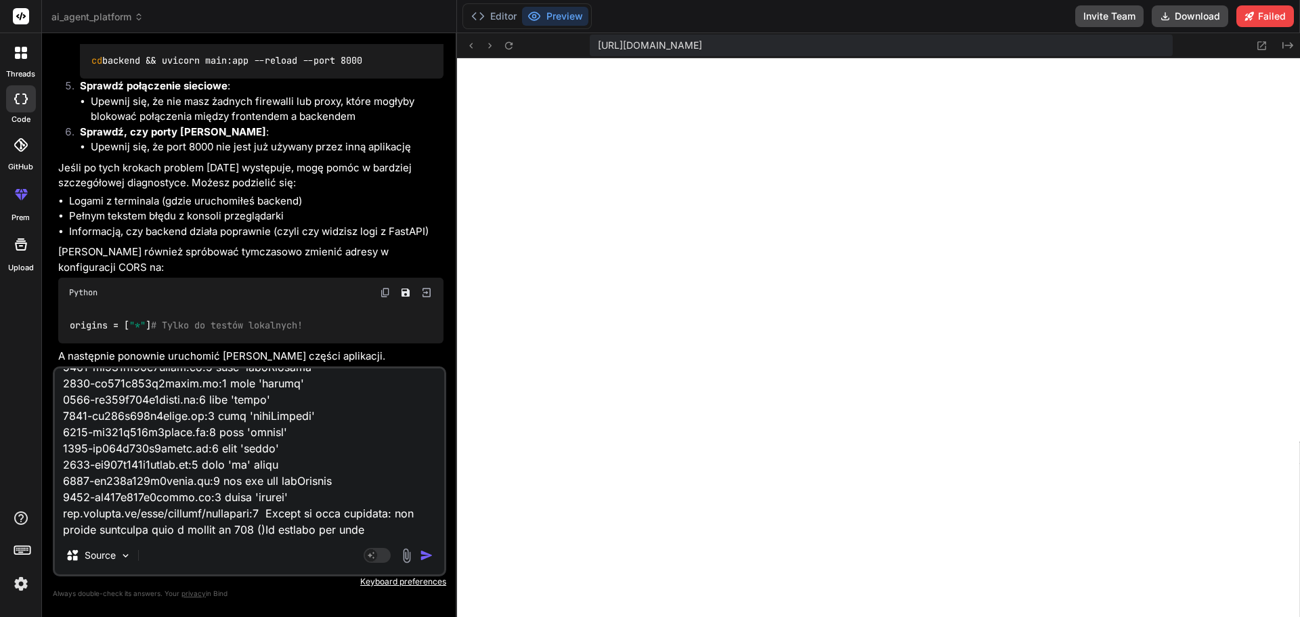
type textarea "null 'inside' 7134-bc671e832d5efcfd.js:1 null 'final' 7134-bc671e832d5efcfd.js:…"
click at [427, 556] on img "button" at bounding box center [427, 555] width 14 height 14
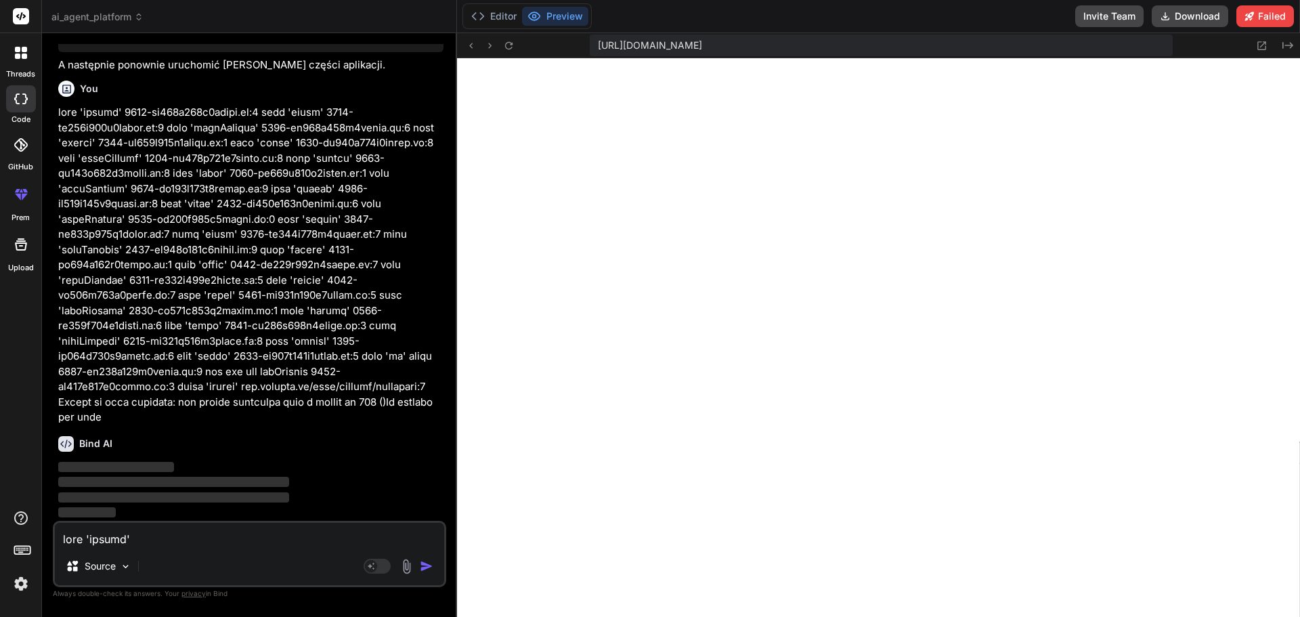
scroll to position [10179, 0]
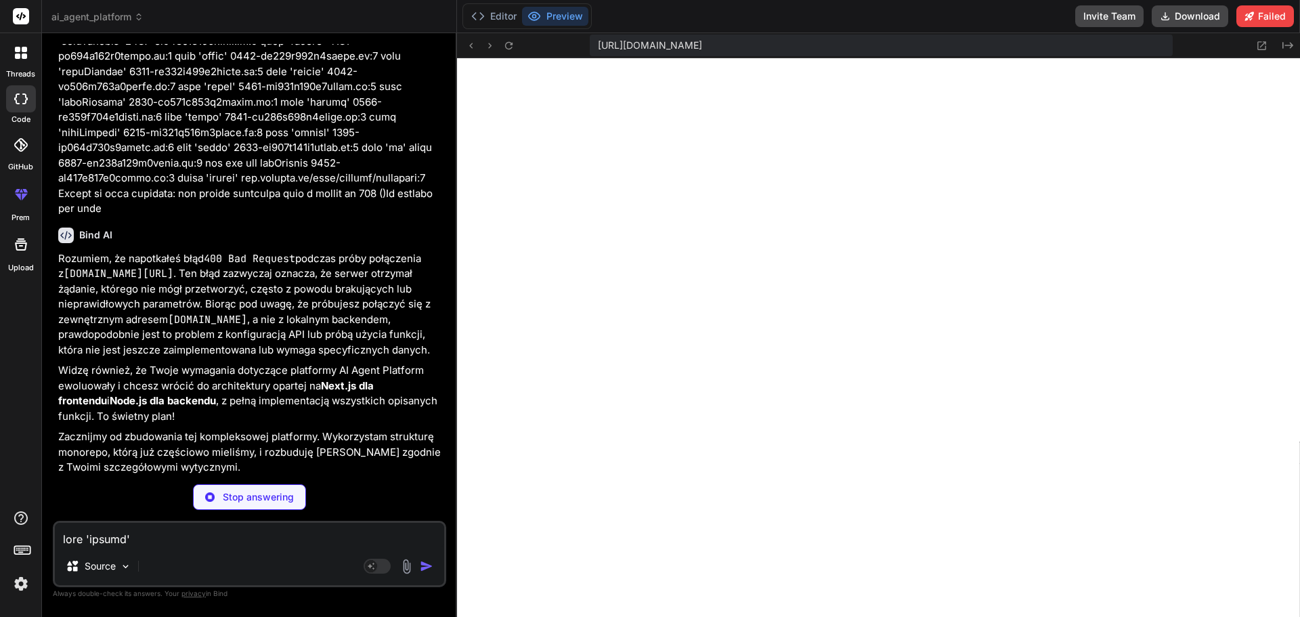
type textarea "x"
type textarea ""build:server": "cd server && npm run build", "install:all": "npm install && cd…"
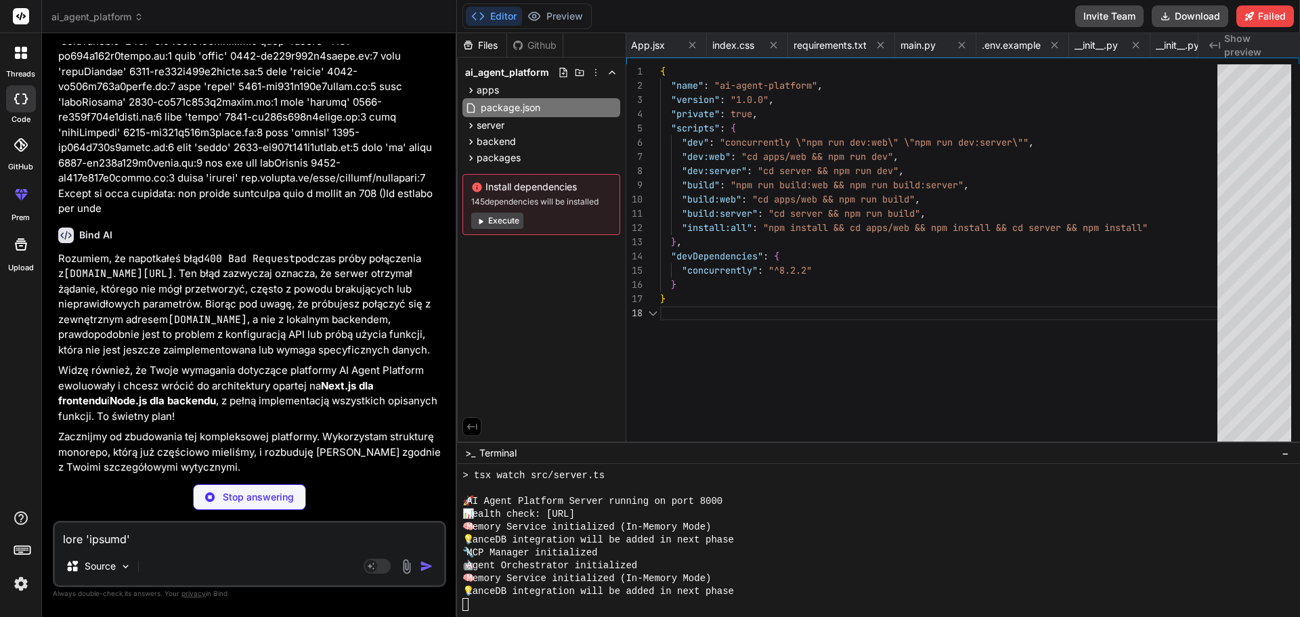
scroll to position [0, 0]
type textarea "x"
type textarea ""typescript": "^5" }, "devDependencies": { "eslint": "^8", "eslint-config-next"…"
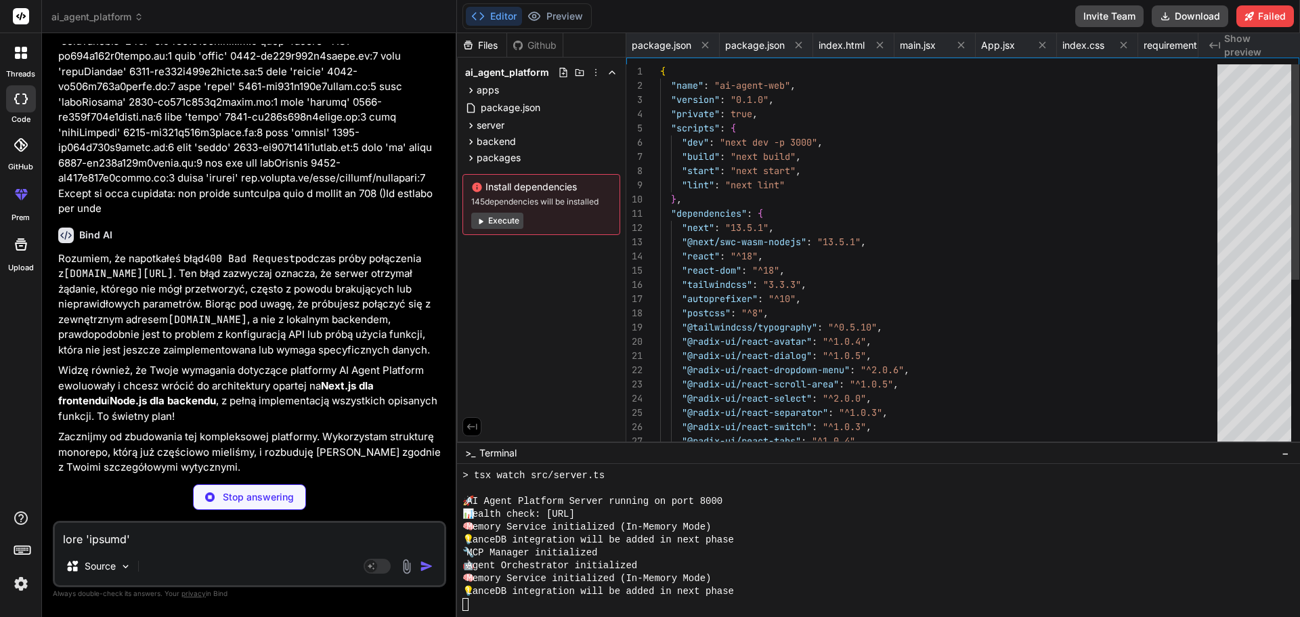
scroll to position [0, 560]
type textarea "x"
type textarea ")} {activeView === 'agents' && <AgentPanel />} {activeView === 'mcp' && <MCPDas…"
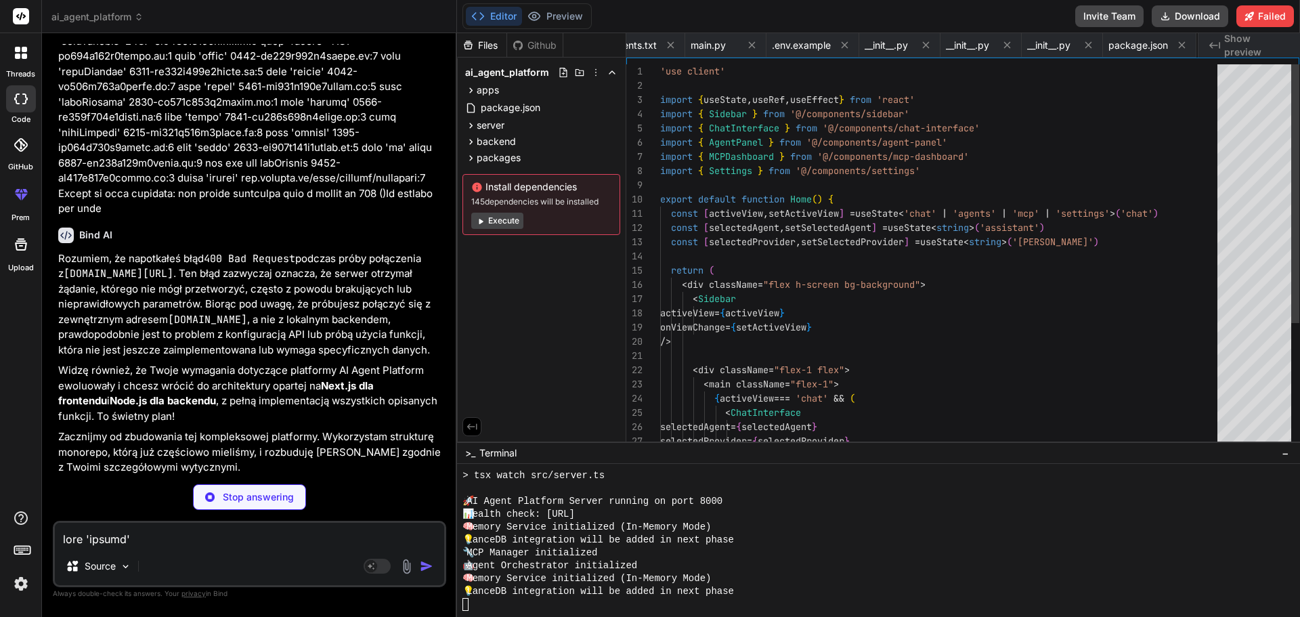
scroll to position [0, 641]
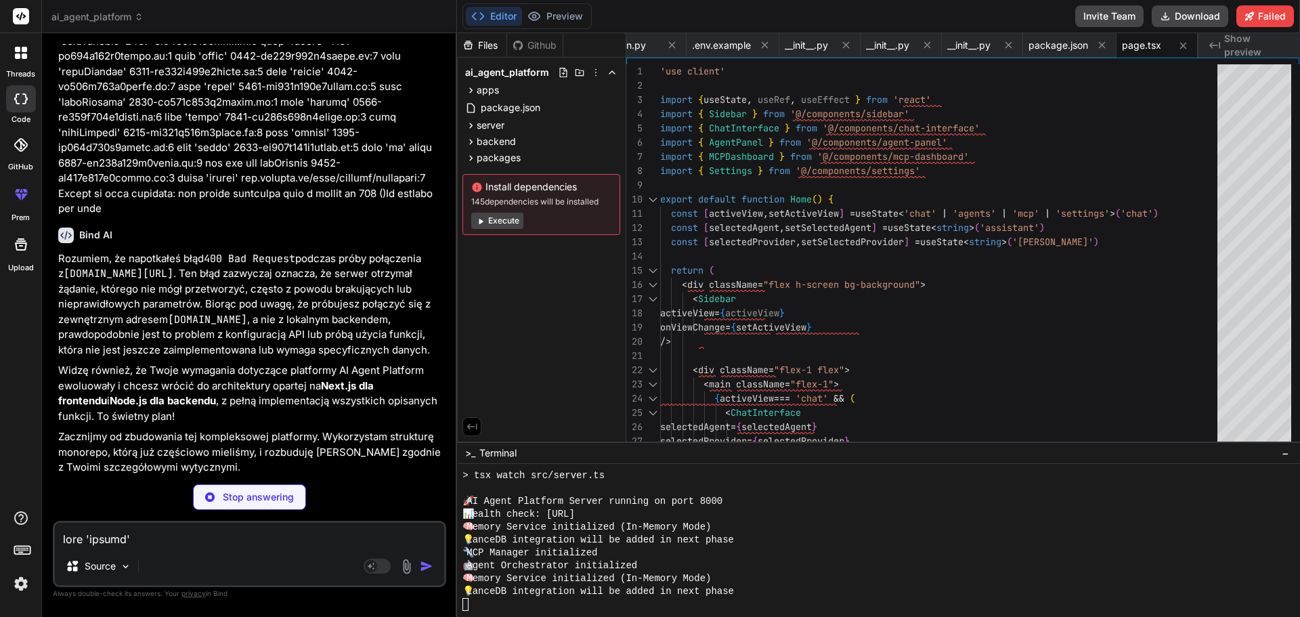
type textarea "x"
type textarea "</div> ) }"
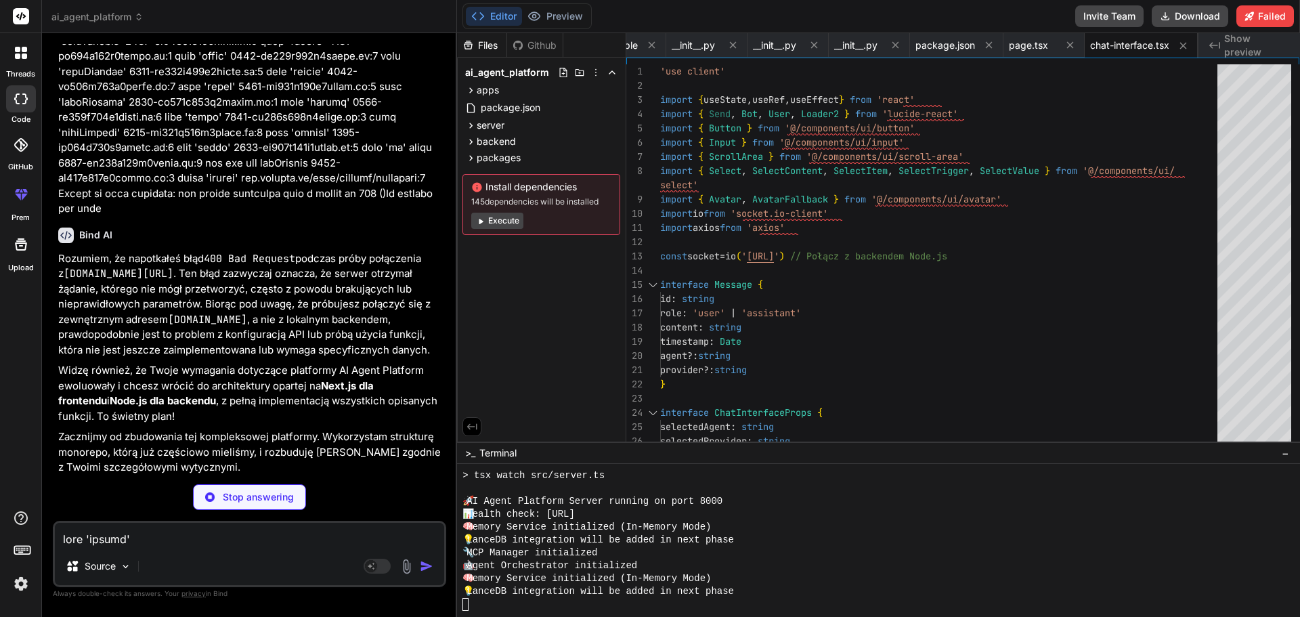
type textarea "x"
type textarea ") }"
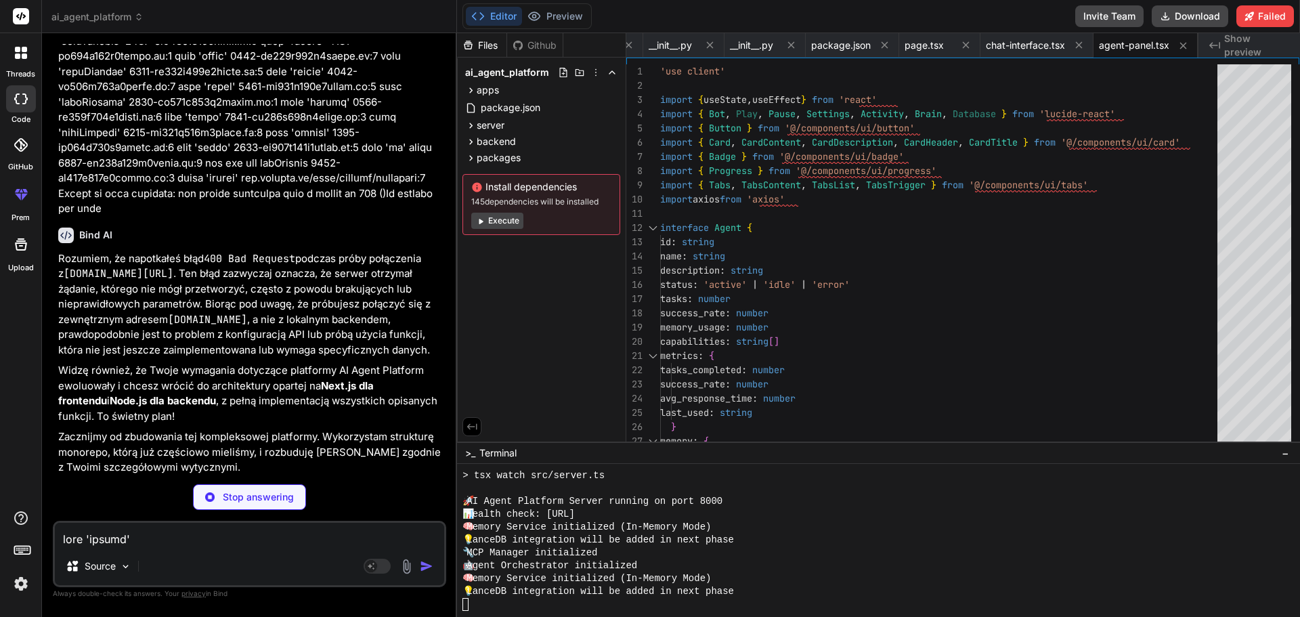
type textarea "x"
type textarea "</div> ) }"
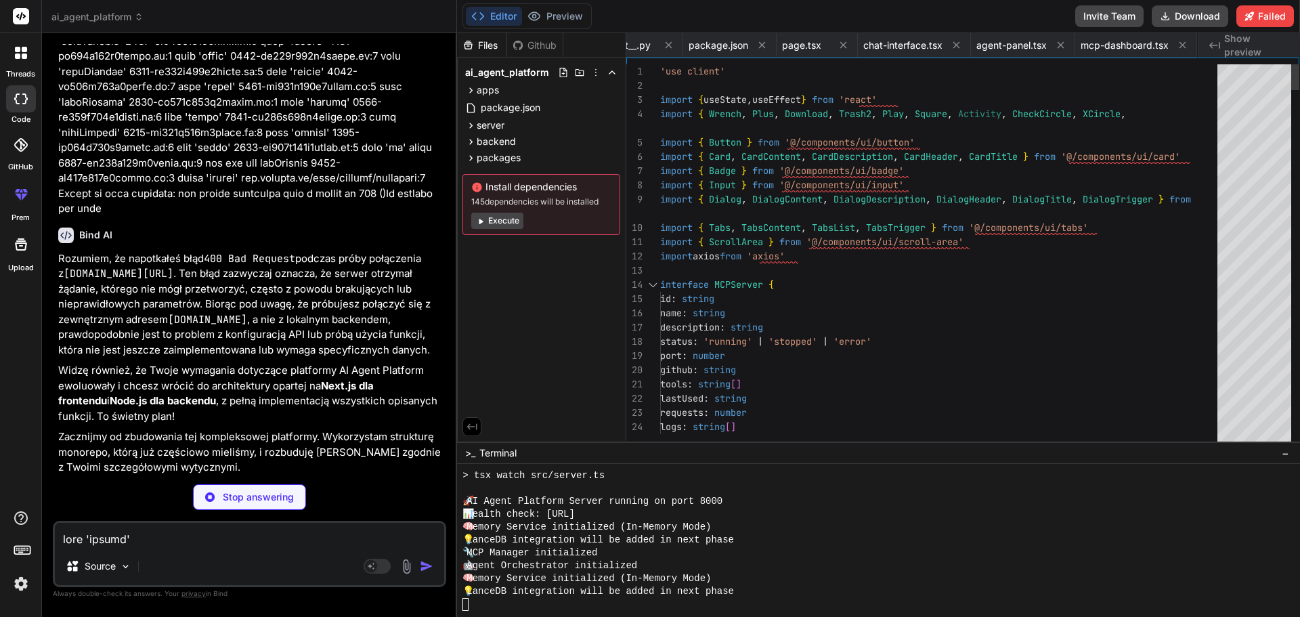
scroll to position [0, 1065]
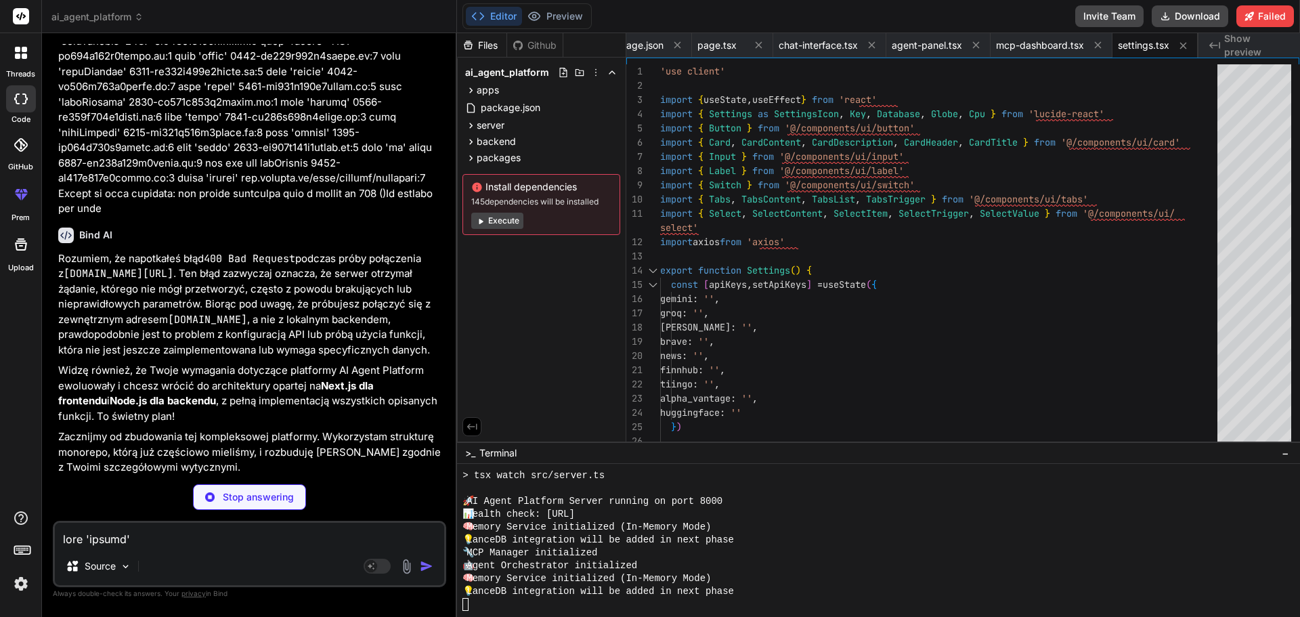
type textarea "x"
type textarea "}, "devDependencies": { "@types/express": "^[DATE]", "@types/cors": "^[DATE]", …"
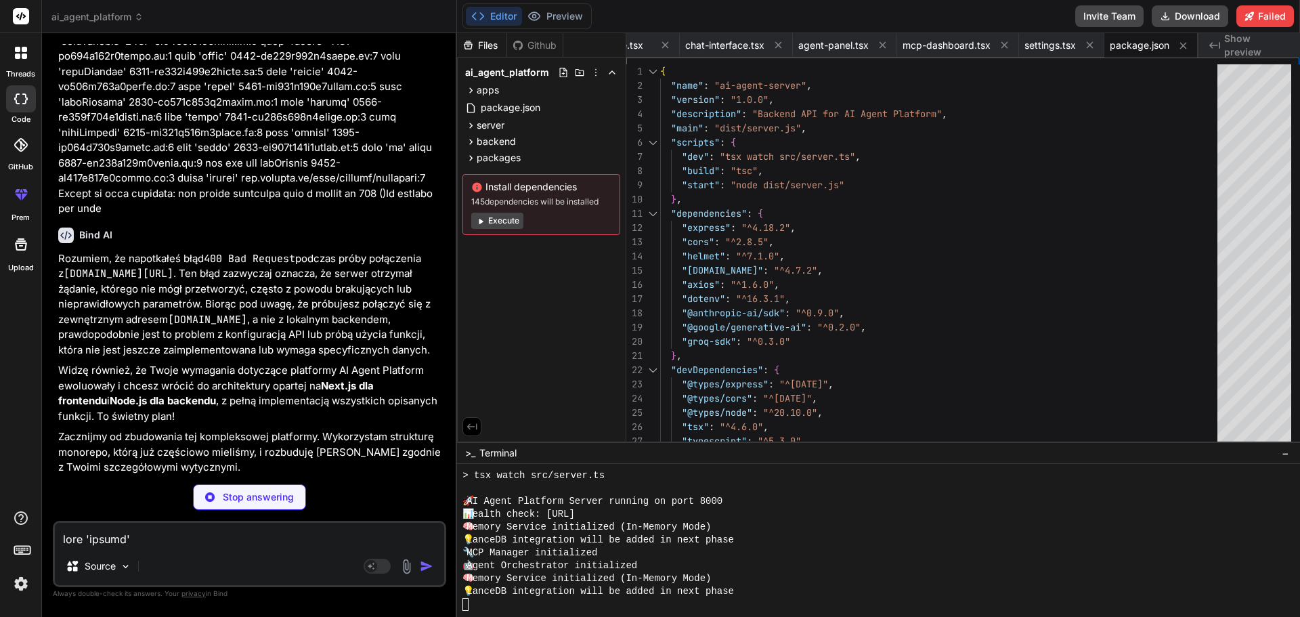
type textarea "x"
type textarea "})"
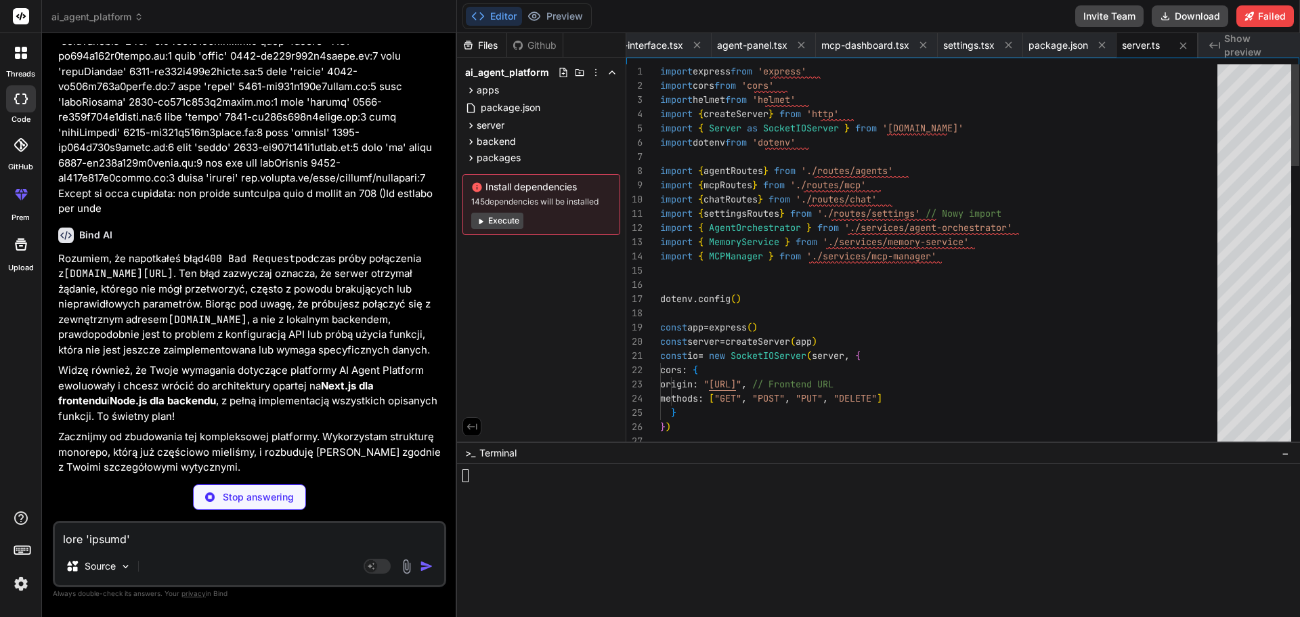
scroll to position [0, 0]
type textarea "x"
type textarea "res.json({ success: true, message: 'General settings updated (in-memory)' }) } …"
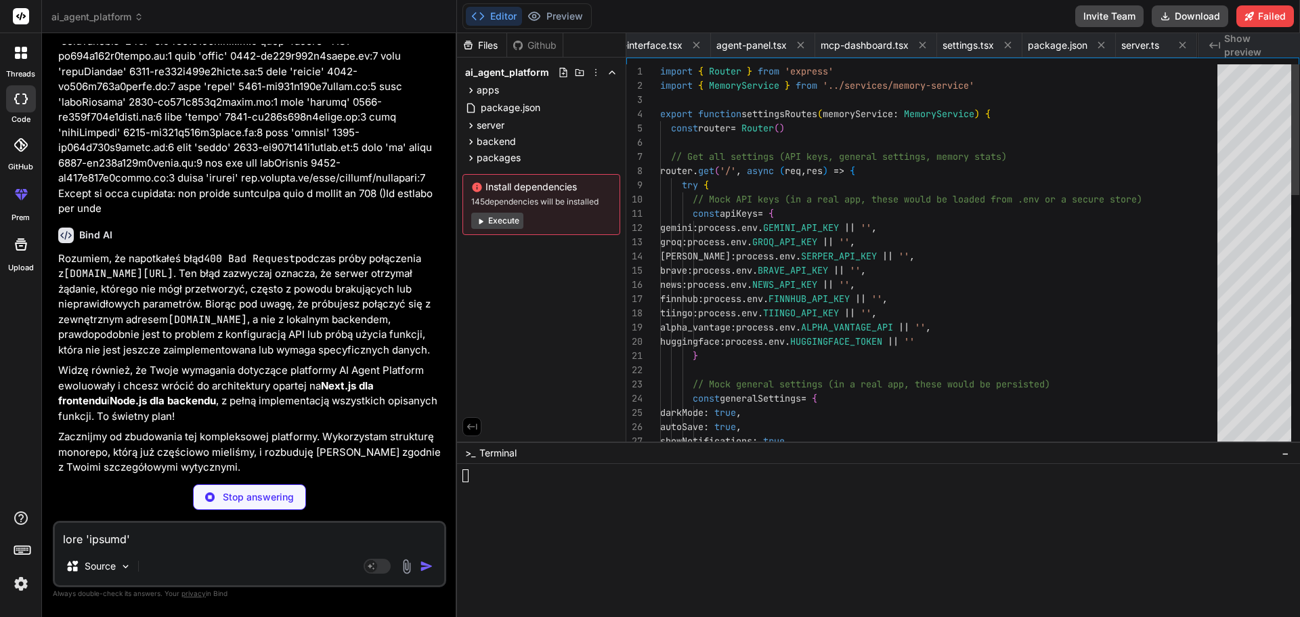
scroll to position [0, 1321]
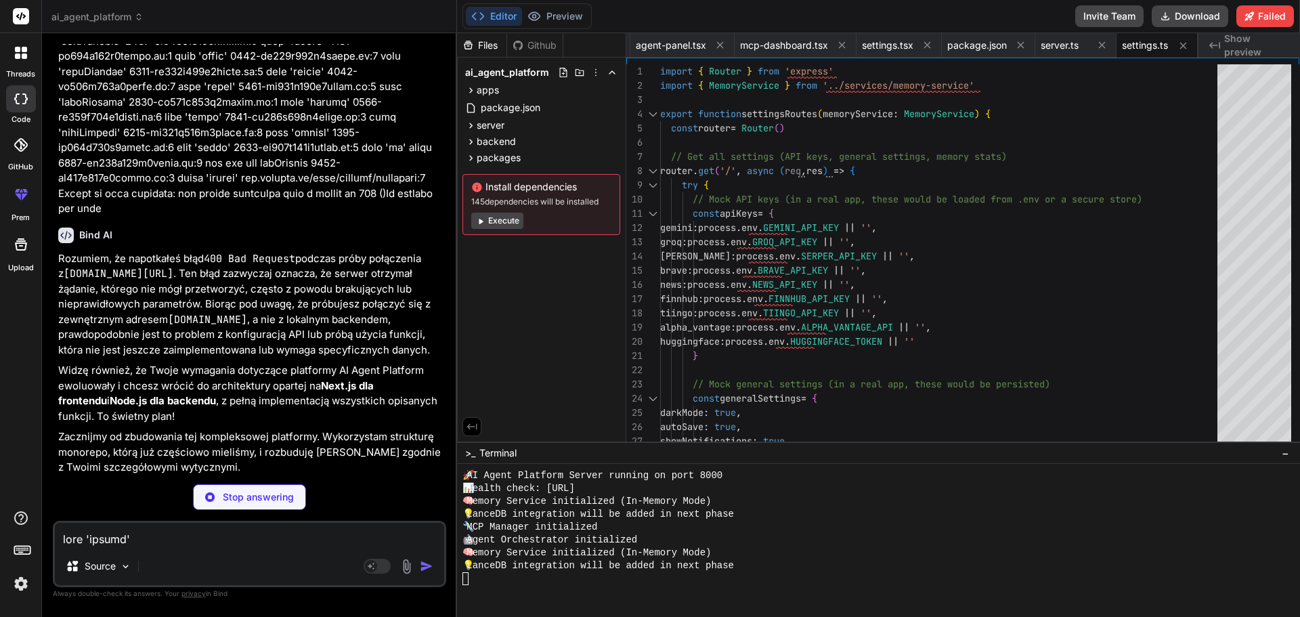
type textarea "x"
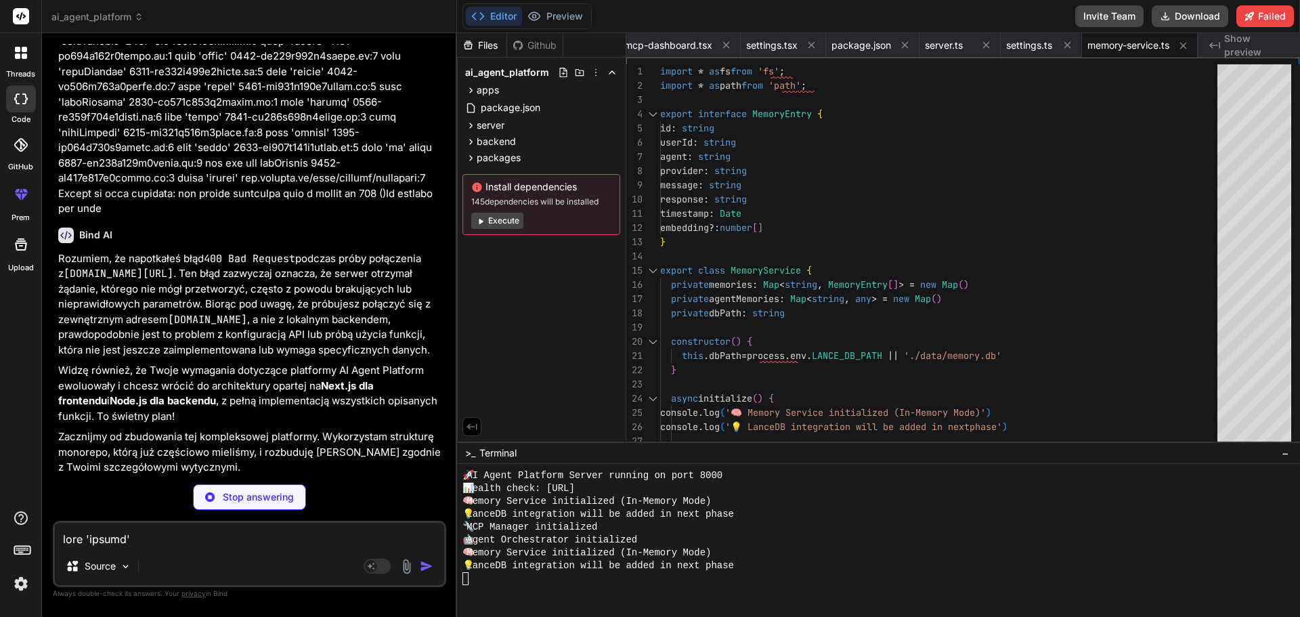
type textarea "x"
type textarea "return runningServers.length > 0 } }"
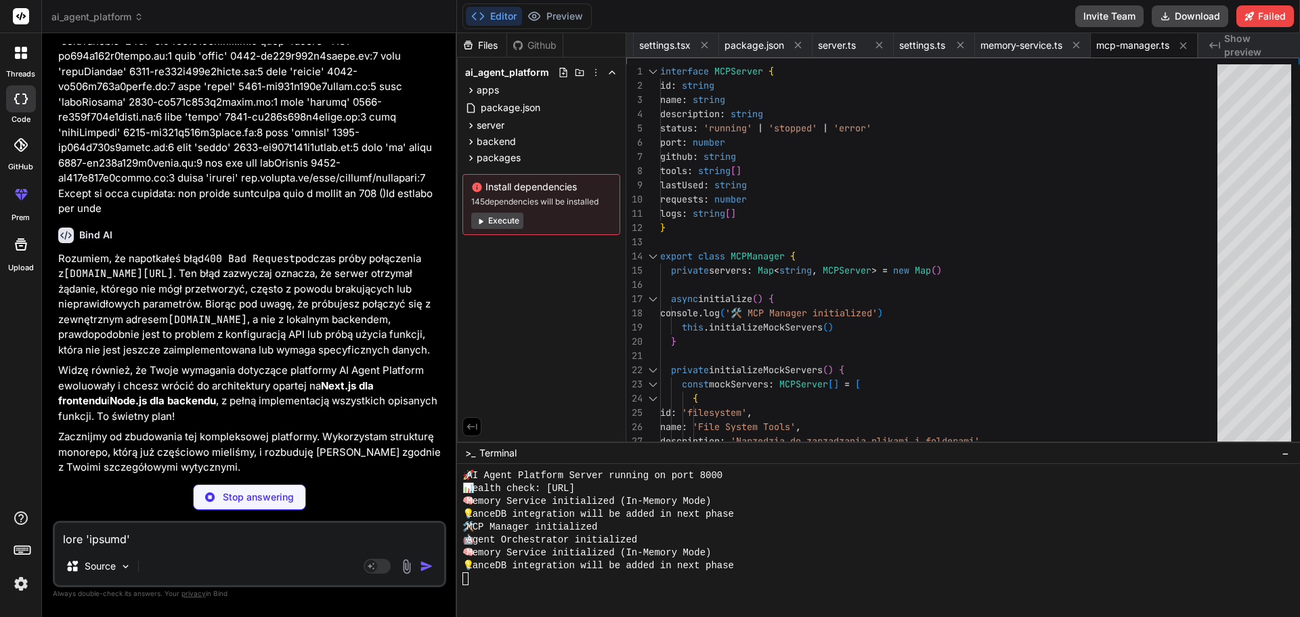
type textarea "x"
type textarea "res.status(500).json({ error: 'Failed to import memory.' }); } }); return route…"
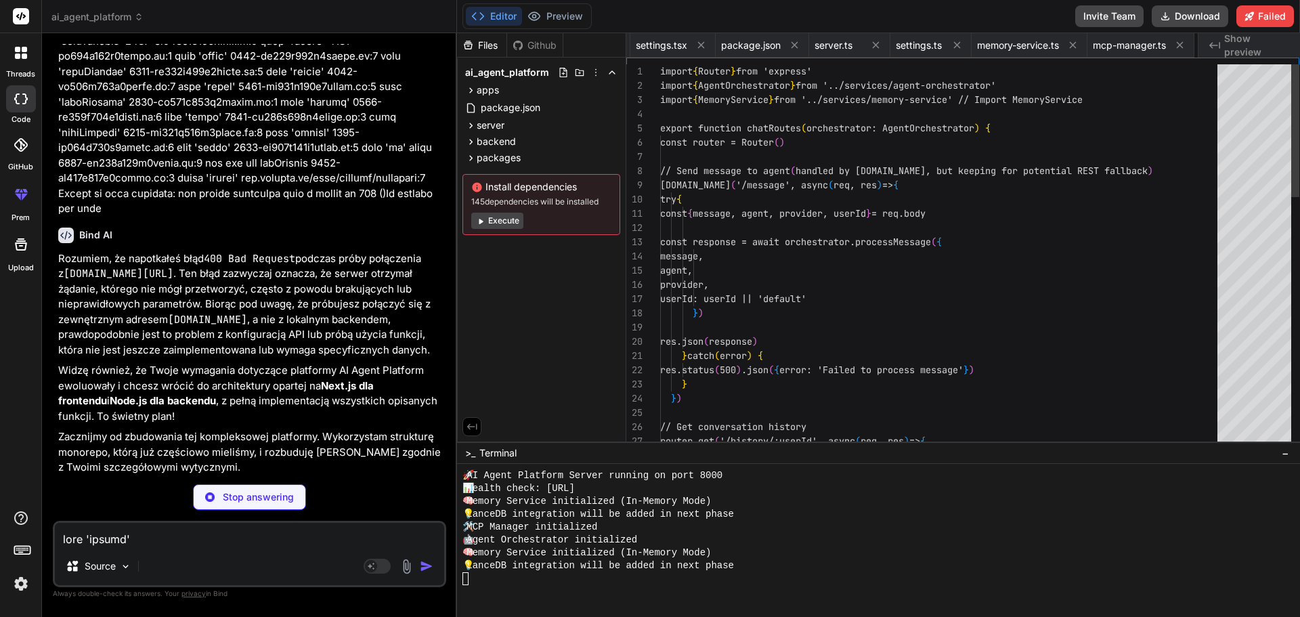
scroll to position [0, 1627]
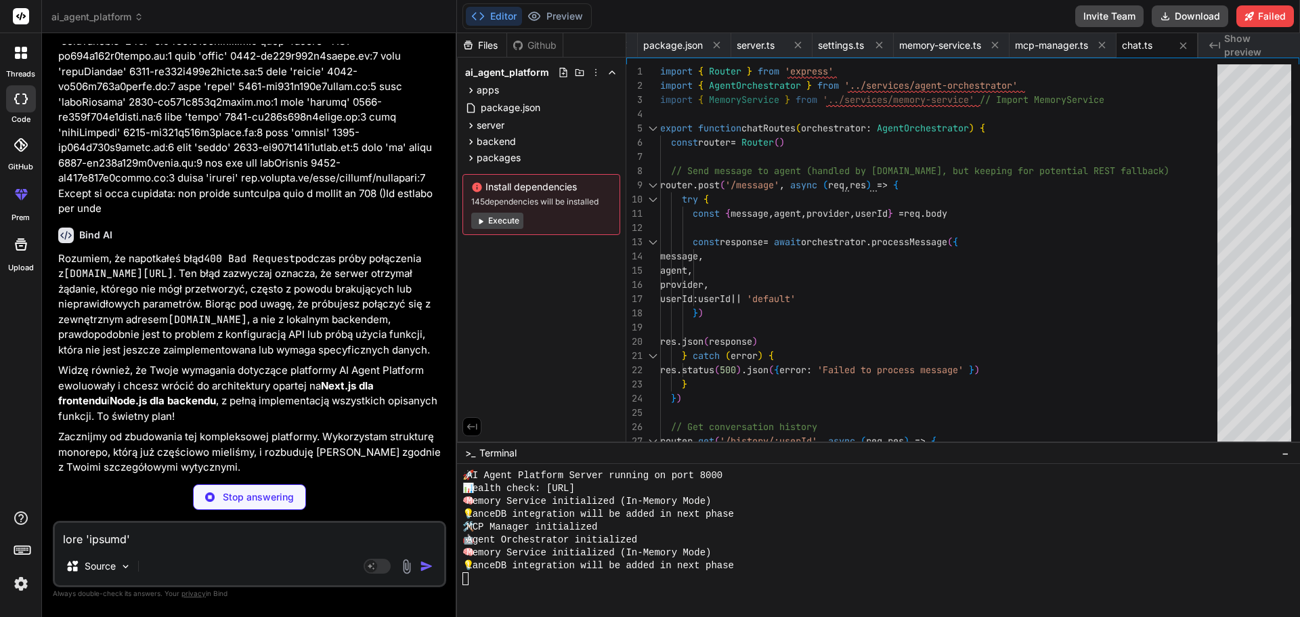
type textarea "x"
type textarea "isHealthy(): boolean { return this.agents.size > 0 } }"
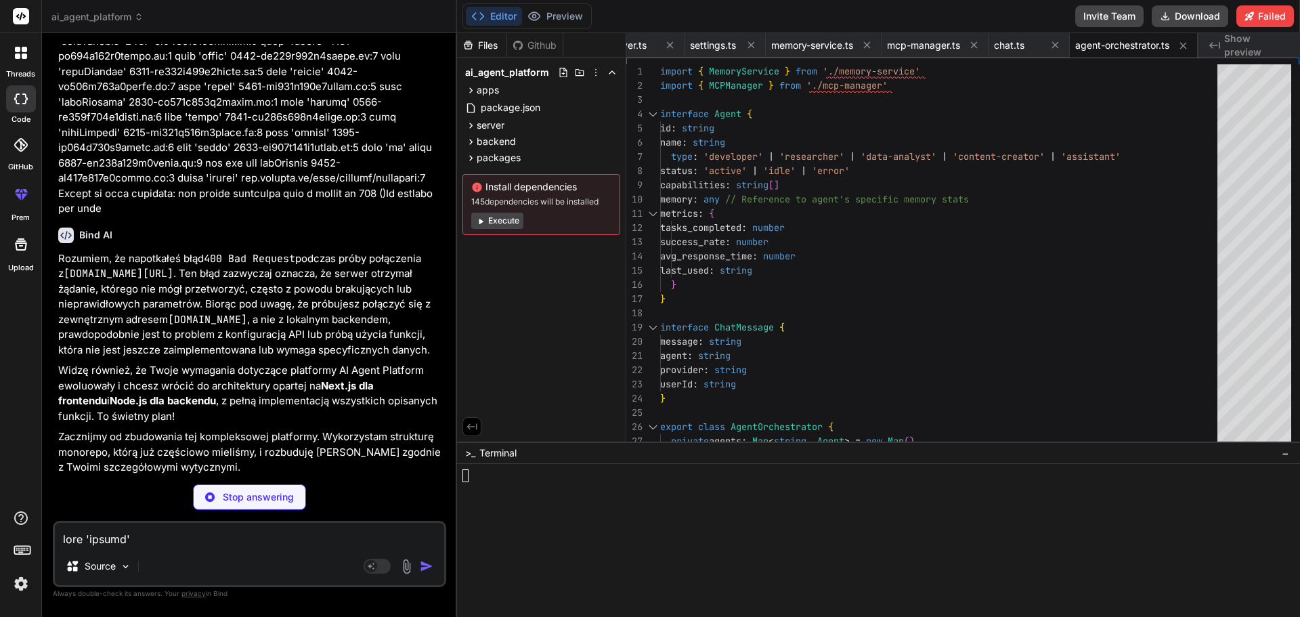
type textarea "x"
type textarea "# Server Configuration PORT=8000 NODE_ENV=development # Database LANCE_DB_PATH=…"
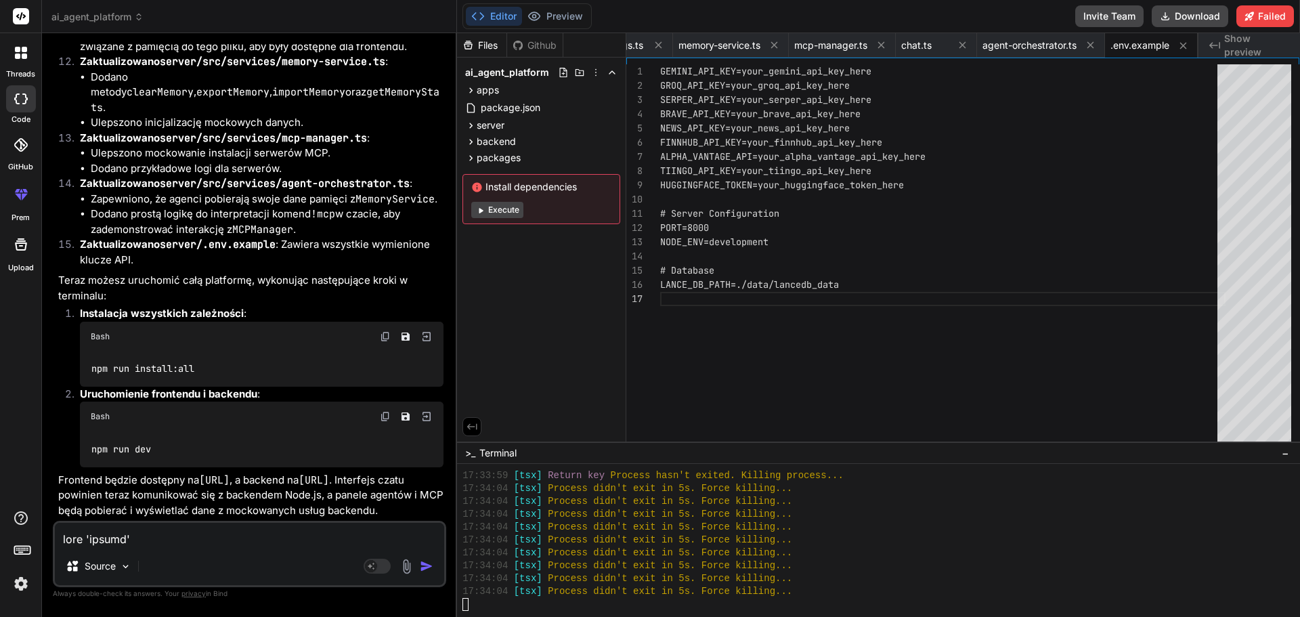
scroll to position [12598, 0]
drag, startPoint x: 207, startPoint y: 351, endPoint x: 89, endPoint y: 343, distance: 118.0
click at [89, 351] on div "npm run install:all" at bounding box center [261, 368] width 363 height 35
copy code "npm run install:all"
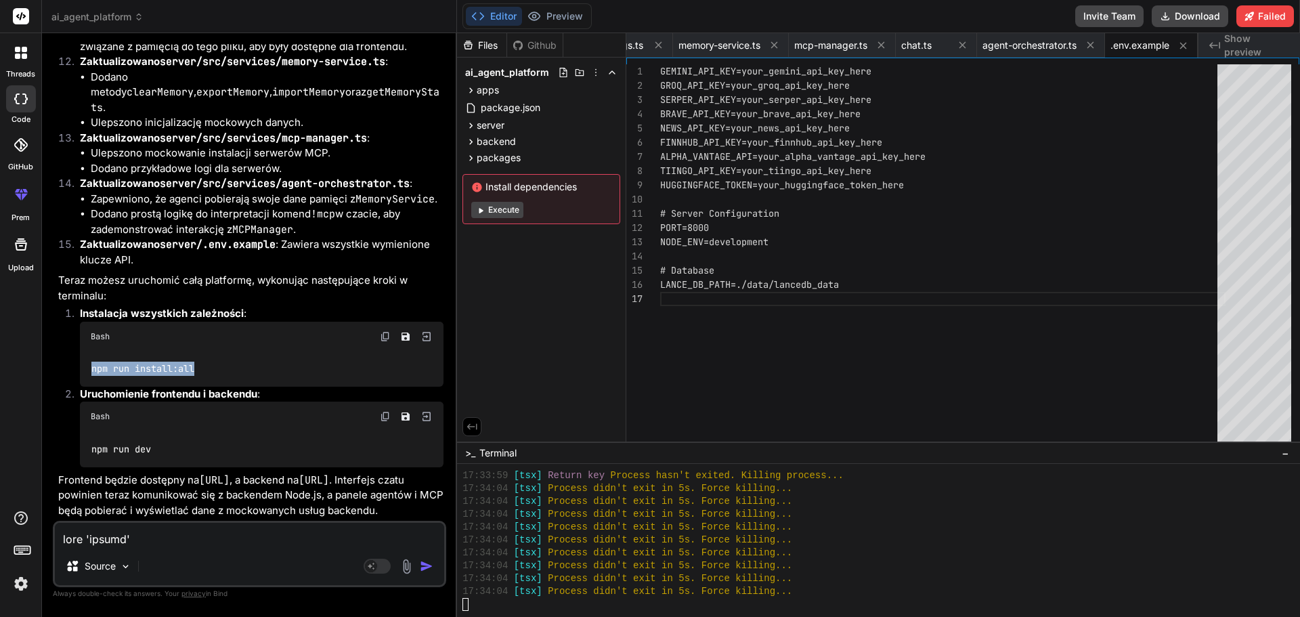
copy code "npm run install:all"
drag, startPoint x: 160, startPoint y: 435, endPoint x: 87, endPoint y: 431, distance: 73.2
click at [87, 431] on div "npm run dev" at bounding box center [261, 448] width 363 height 35
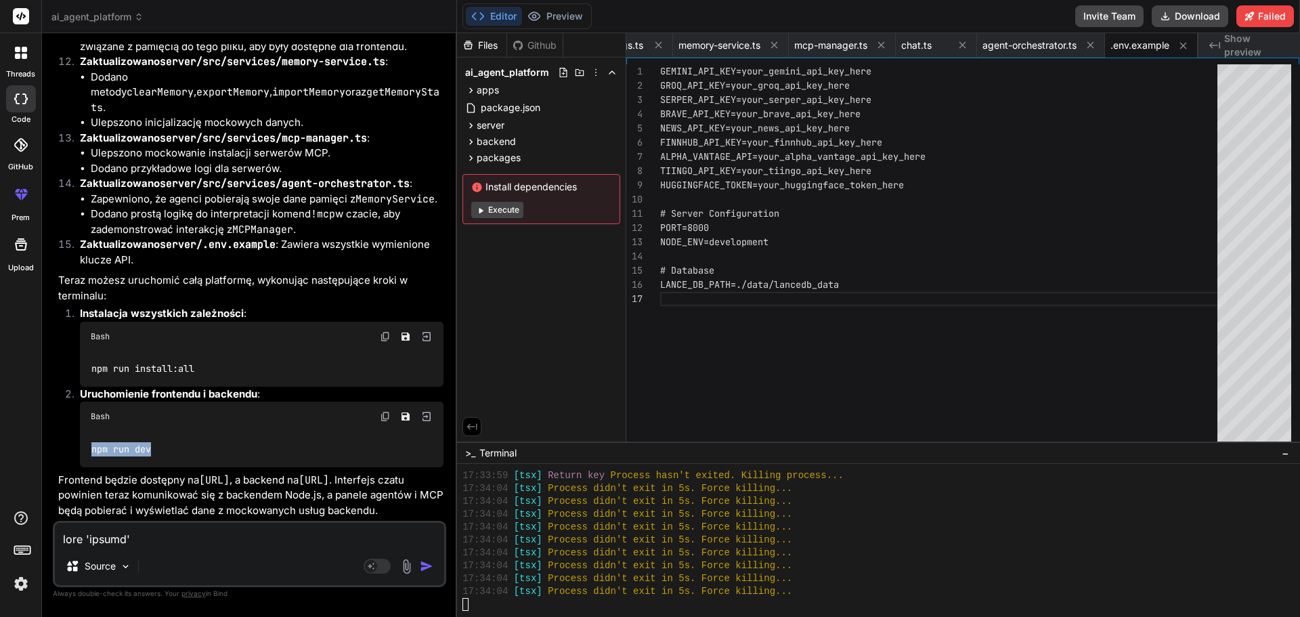
drag, startPoint x: 152, startPoint y: 432, endPoint x: 91, endPoint y: 431, distance: 60.9
click at [57, 427] on div "You Bind AI 🔹 Projekt : AI Agent Platform 🔧 Tech Stack : Next.js + Tailwind + N…" at bounding box center [251, 282] width 391 height 477
copy code "npm run dev"
click at [548, 321] on div "Files Github ai_agent_platform apps web app globals.css layout.tsx page.tsx com…" at bounding box center [541, 237] width 169 height 408
click at [505, 209] on button "Execute" at bounding box center [497, 210] width 52 height 16
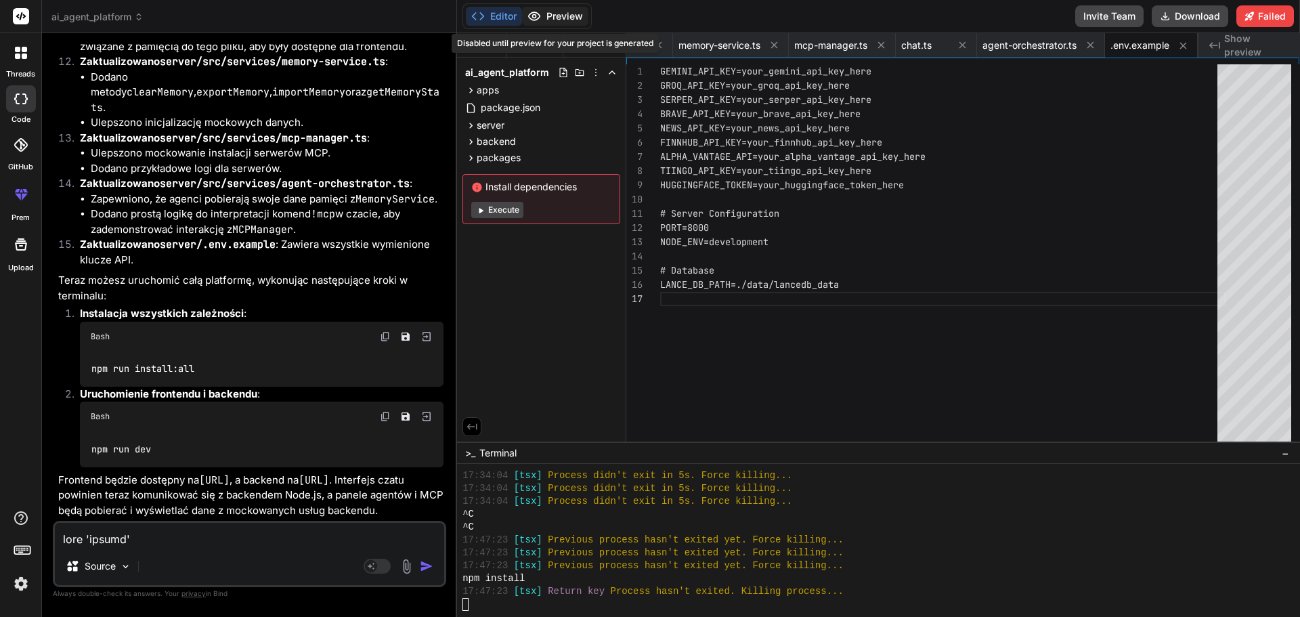
scroll to position [527, 0]
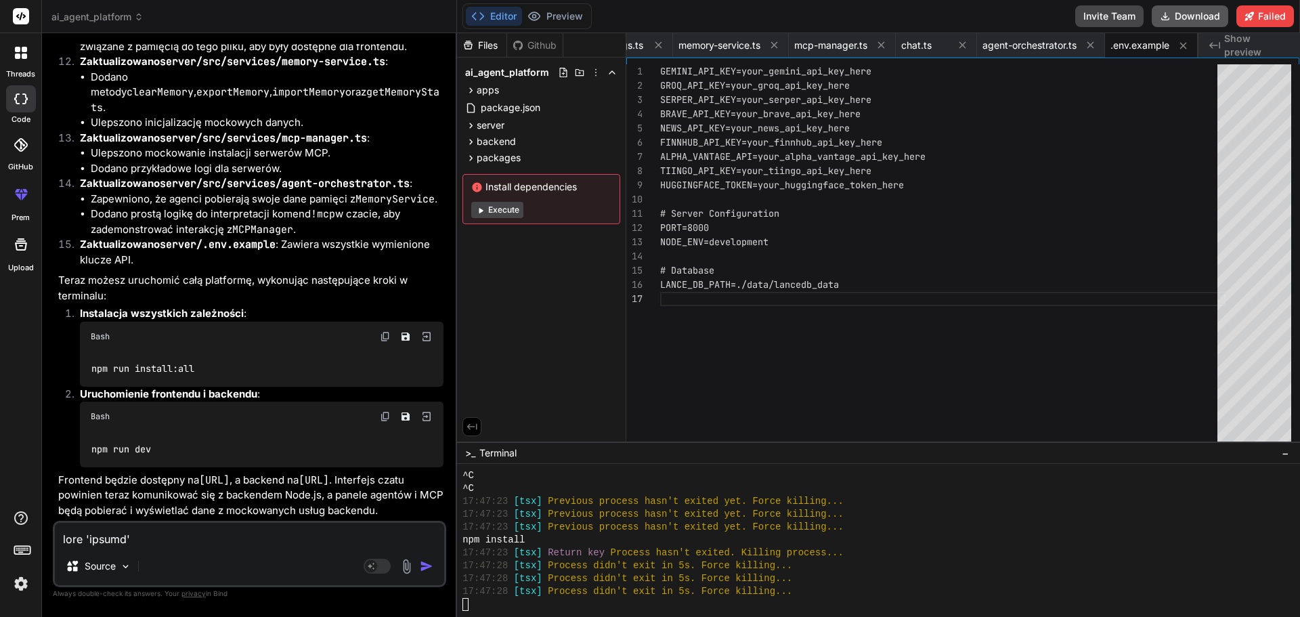
click at [1192, 16] on button "Download" at bounding box center [1189, 16] width 76 height 22
type textarea "x"
click at [205, 358] on div "npm run install:all" at bounding box center [261, 368] width 363 height 35
drag, startPoint x: 205, startPoint y: 358, endPoint x: 87, endPoint y: 354, distance: 117.9
click at [87, 354] on div "npm run install:all" at bounding box center [261, 368] width 363 height 35
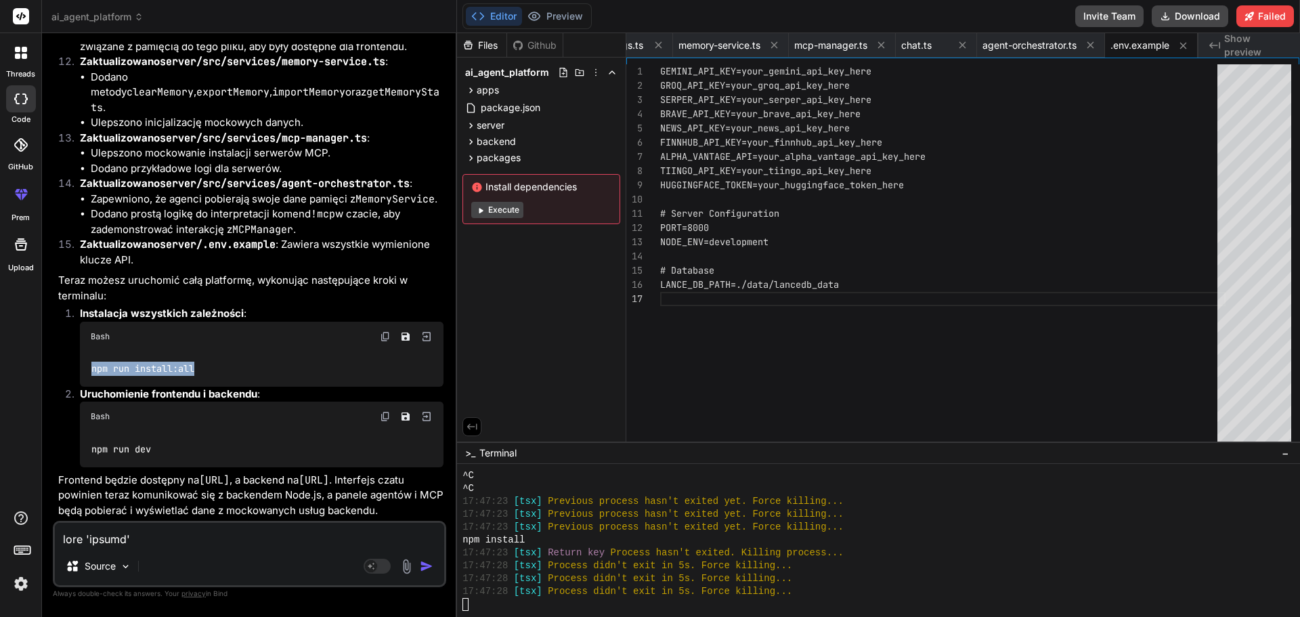
copy ol "npm run install:all"
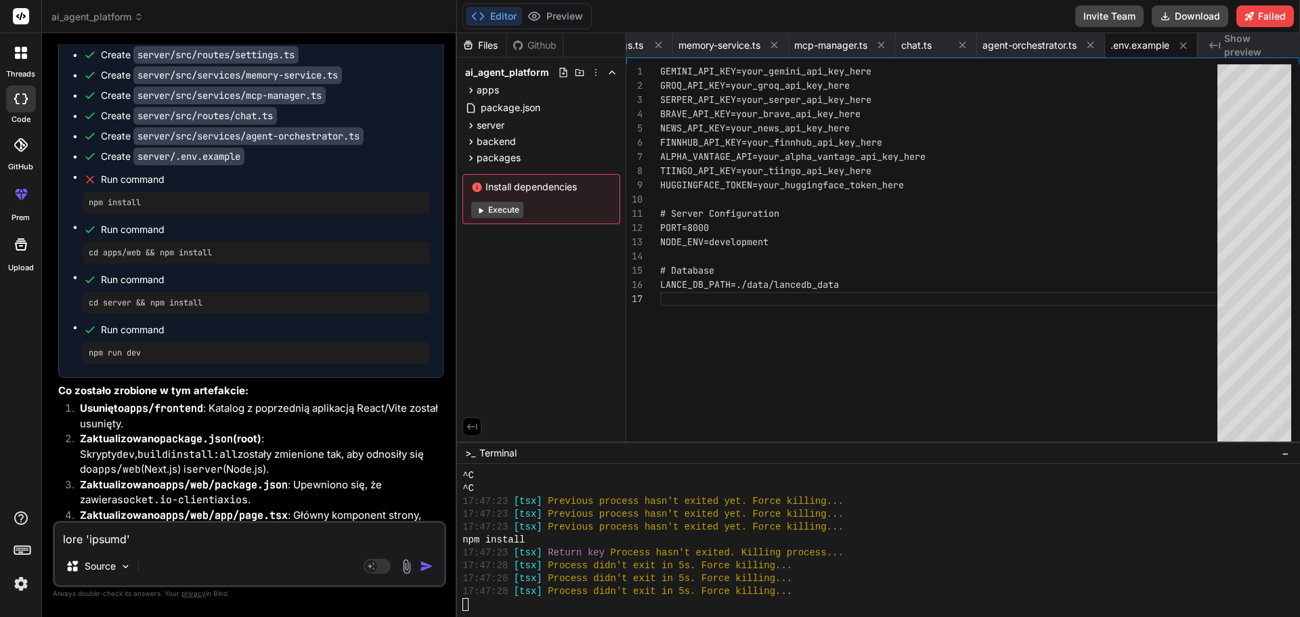
scroll to position [11413, 0]
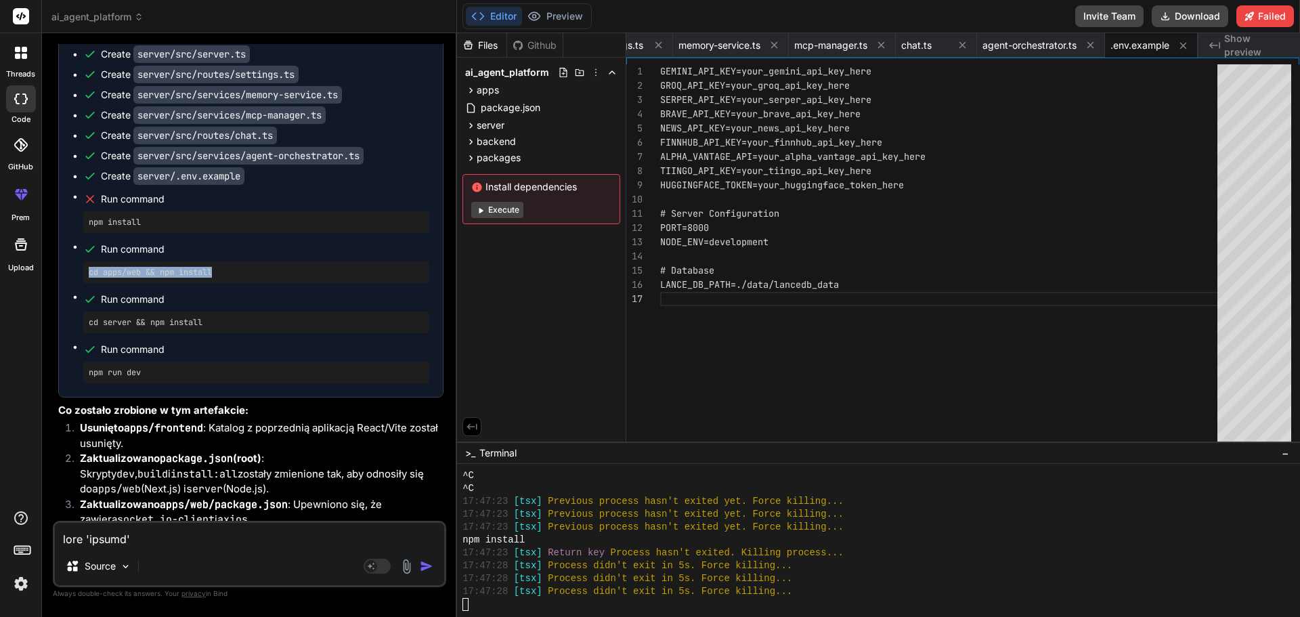
drag, startPoint x: 219, startPoint y: 468, endPoint x: 76, endPoint y: 467, distance: 142.8
click at [76, 383] on ul "Create package.json Create apps/web/package.json Create apps/web/app/page.tsx C…" at bounding box center [250, 124] width 357 height 519
copy pre "cd apps/web && npm install"
click at [292, 382] on ul "Create package.json Create apps/web/package.json Create apps/web/app/page.tsx C…" at bounding box center [250, 124] width 357 height 519
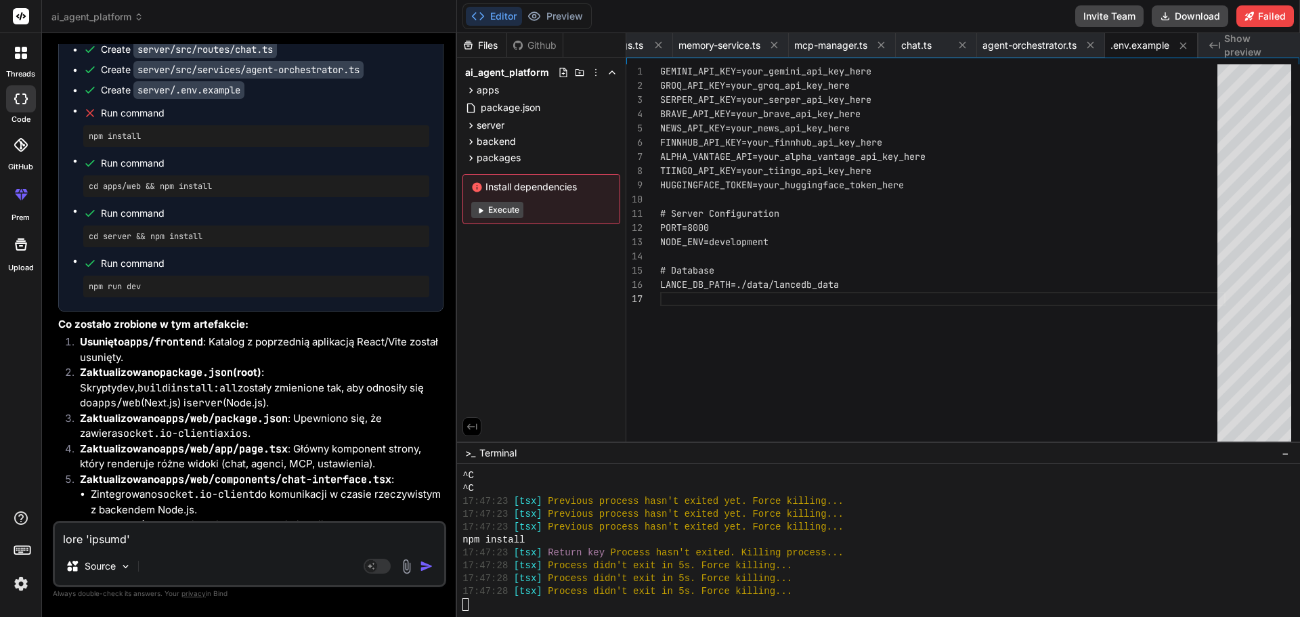
scroll to position [11526, 0]
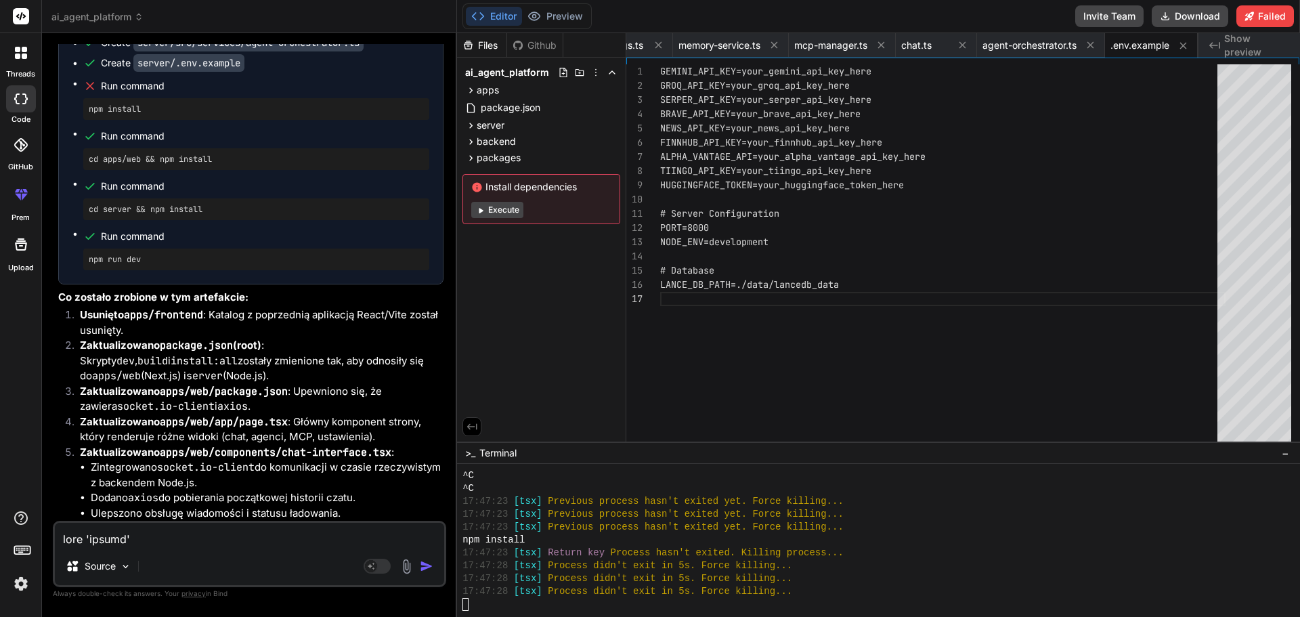
click at [70, 284] on div "Create package.json Create apps/web/package.json Create apps/web/app/page.tsx C…" at bounding box center [251, 11] width 384 height 546
drag, startPoint x: 70, startPoint y: 324, endPoint x: 132, endPoint y: 376, distance: 81.6
click at [132, 284] on div "Create package.json Create apps/web/package.json Create apps/web/app/page.tsx C…" at bounding box center [251, 11] width 384 height 546
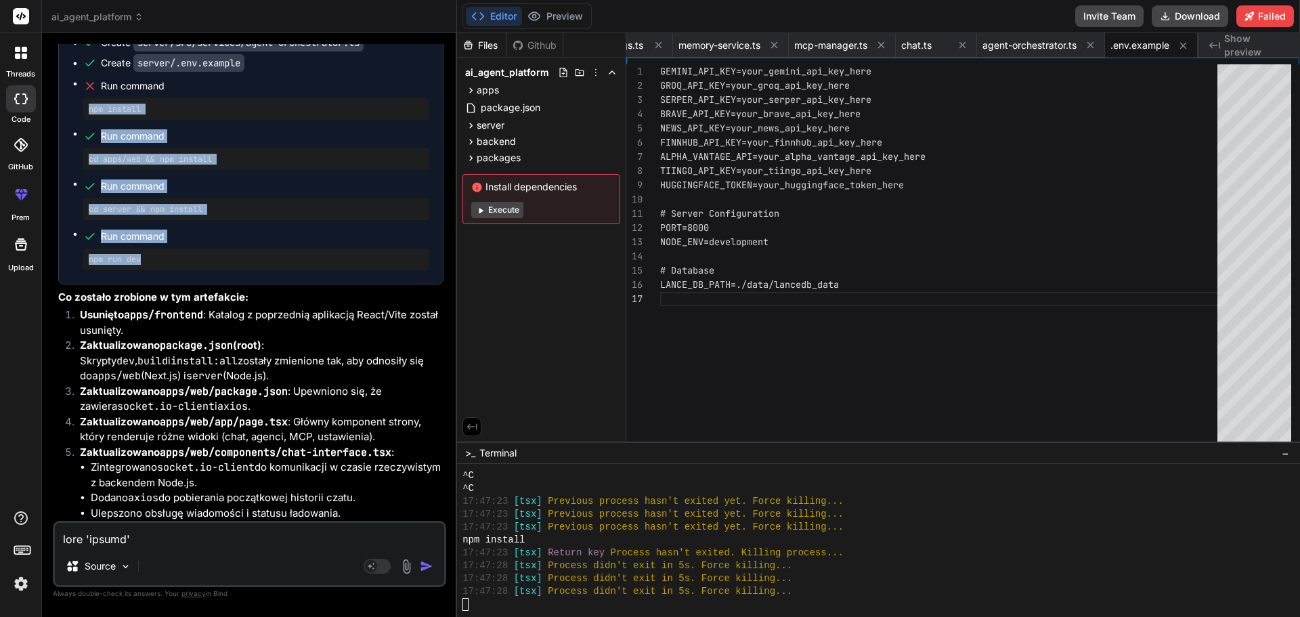
drag, startPoint x: 76, startPoint y: 301, endPoint x: 188, endPoint y: 470, distance: 202.2
click at [188, 284] on div "Create package.json Create apps/web/package.json Create apps/web/app/page.tsx C…" at bounding box center [251, 11] width 384 height 546
copy ul "npm install Run command cd apps/web && npm install Run command cd server && npm…"
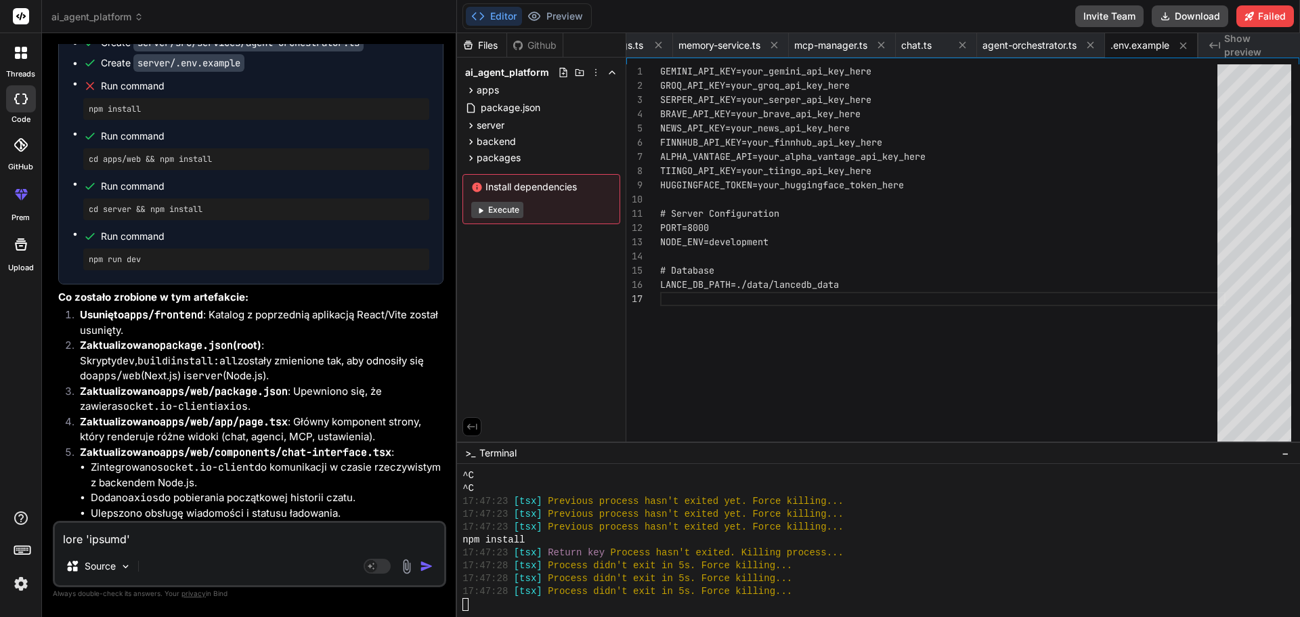
click at [555, 364] on div "Files Github ai_agent_platform apps web app globals.css layout.tsx page.tsx com…" at bounding box center [541, 237] width 169 height 408
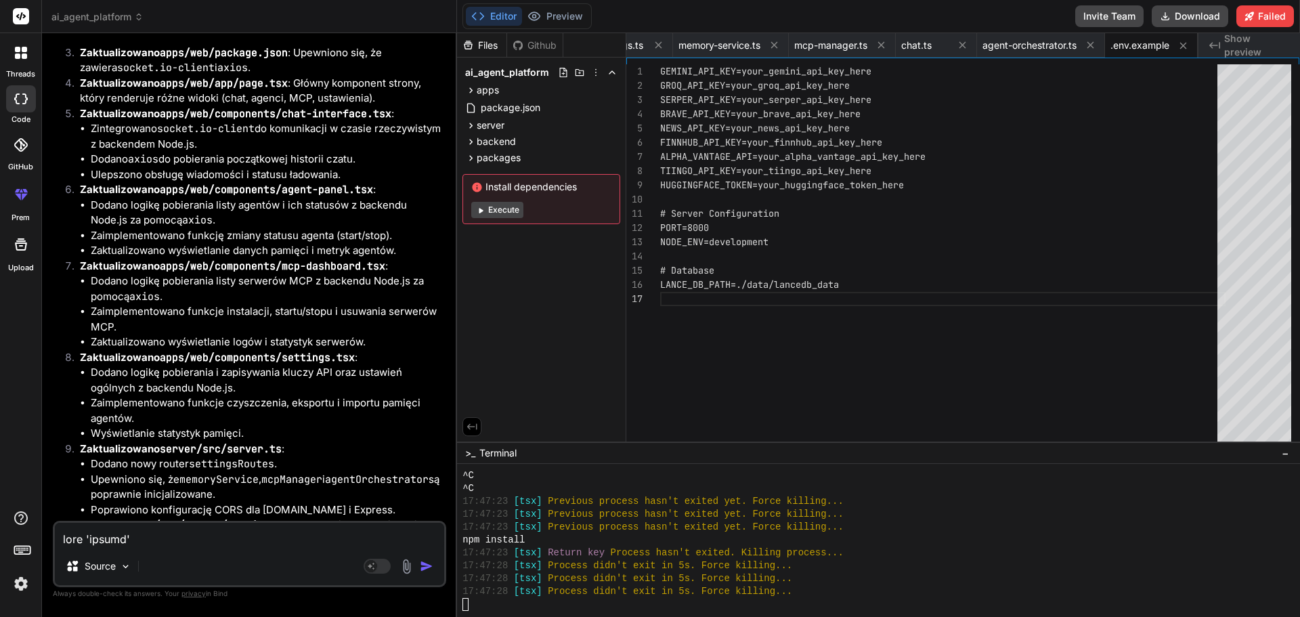
scroll to position [11921, 0]
